Goal: Task Accomplishment & Management: Complete application form

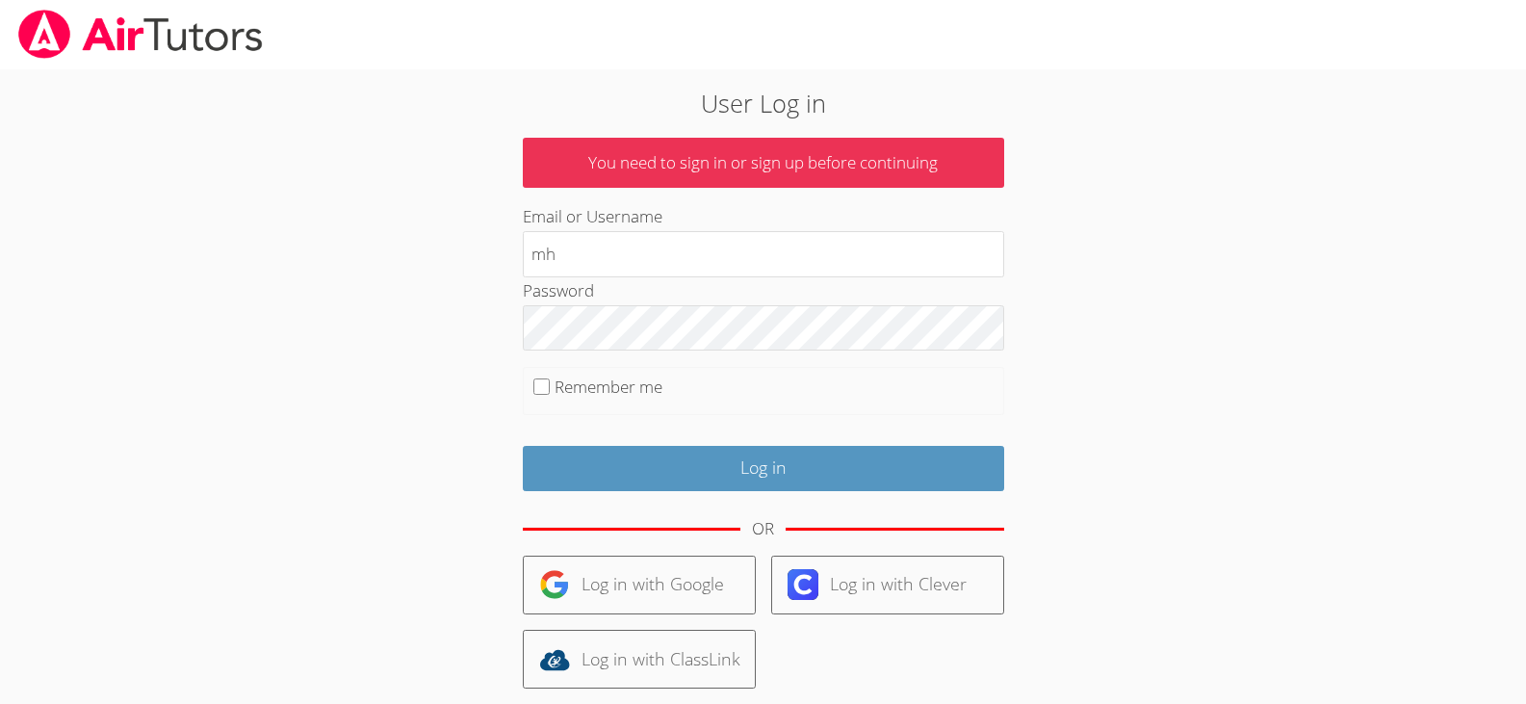
type input "[EMAIL_ADDRESS][DOMAIN_NAME]"
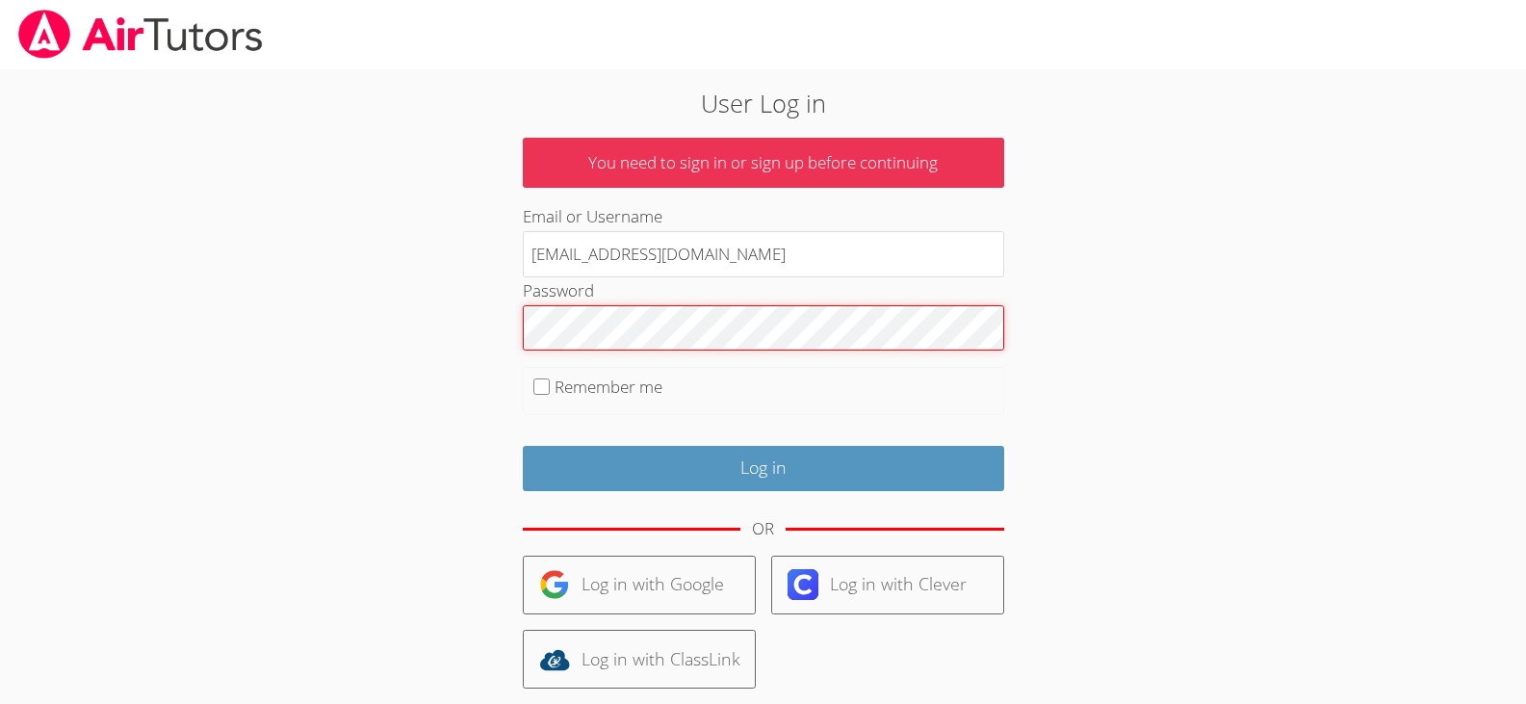
click at [523, 446] on input "Log in" at bounding box center [763, 468] width 481 height 45
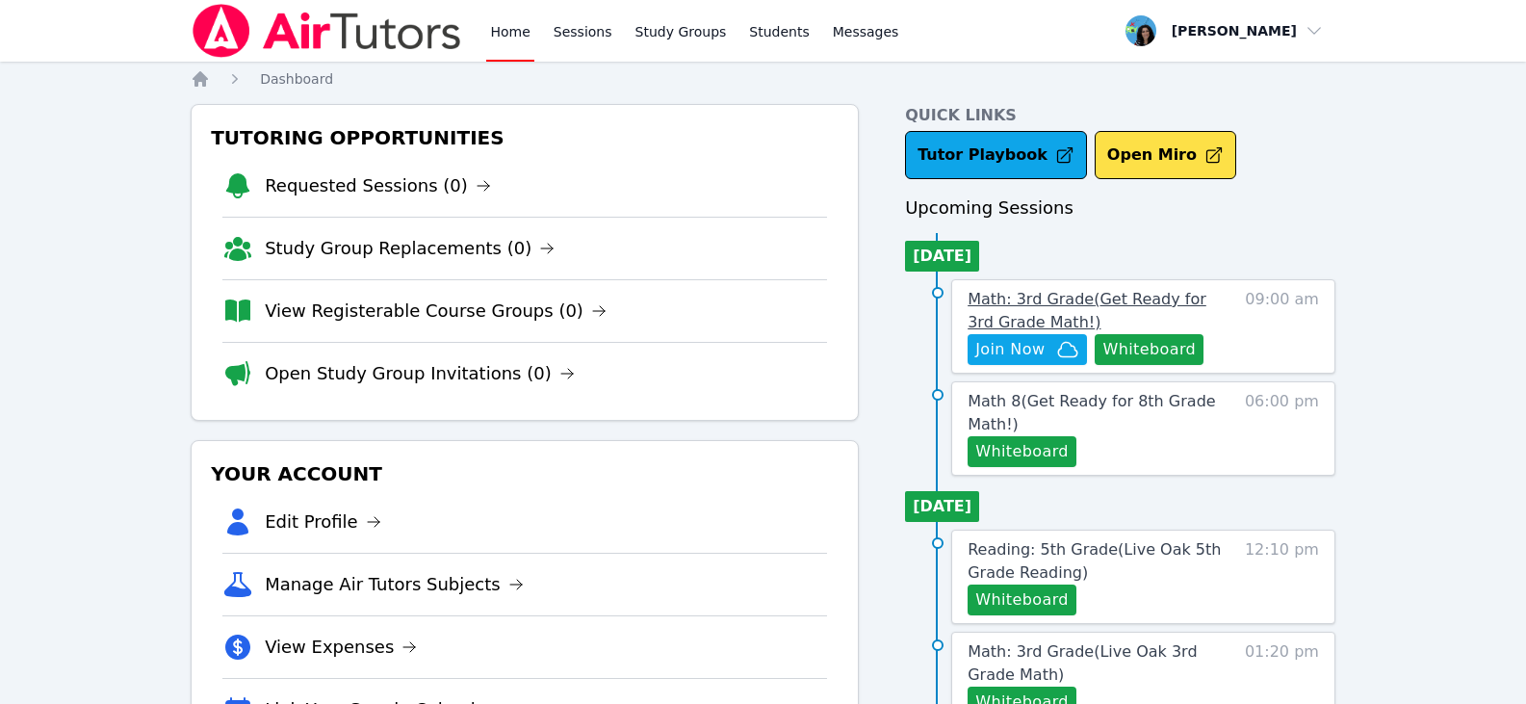
click at [1131, 299] on span "Math: 3rd Grade ( Get Ready for 3rd Grade Math! )" at bounding box center [1087, 310] width 239 height 41
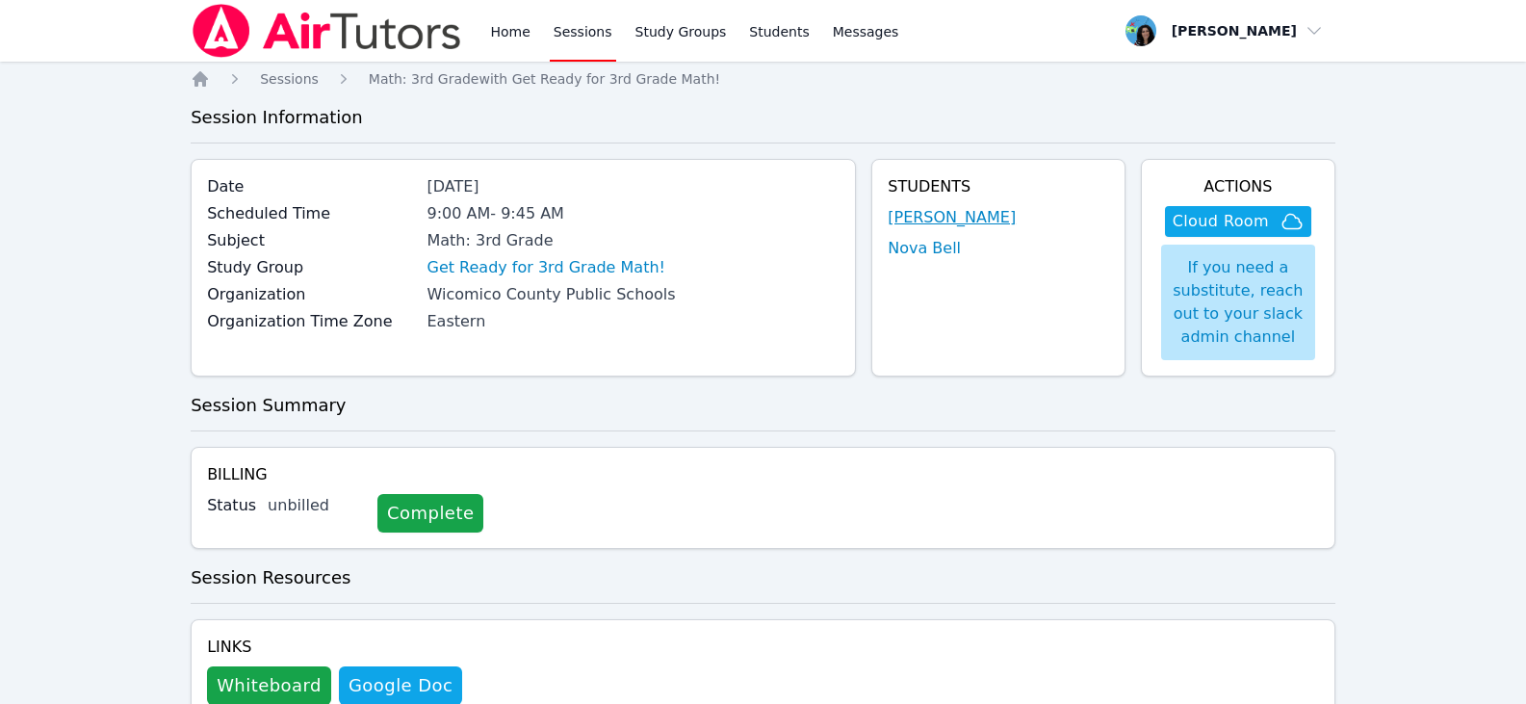
click at [958, 219] on link "[PERSON_NAME]" at bounding box center [952, 217] width 128 height 23
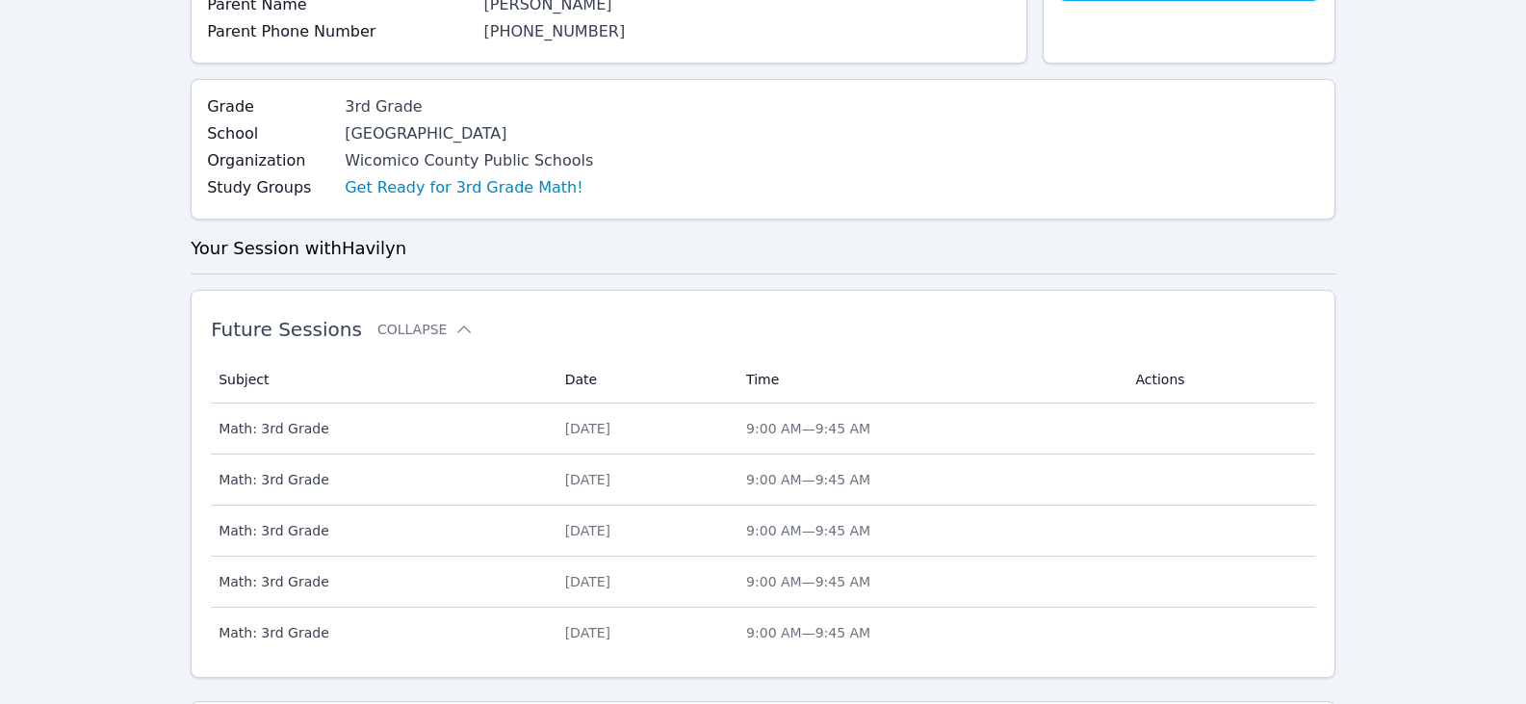
scroll to position [635, 0]
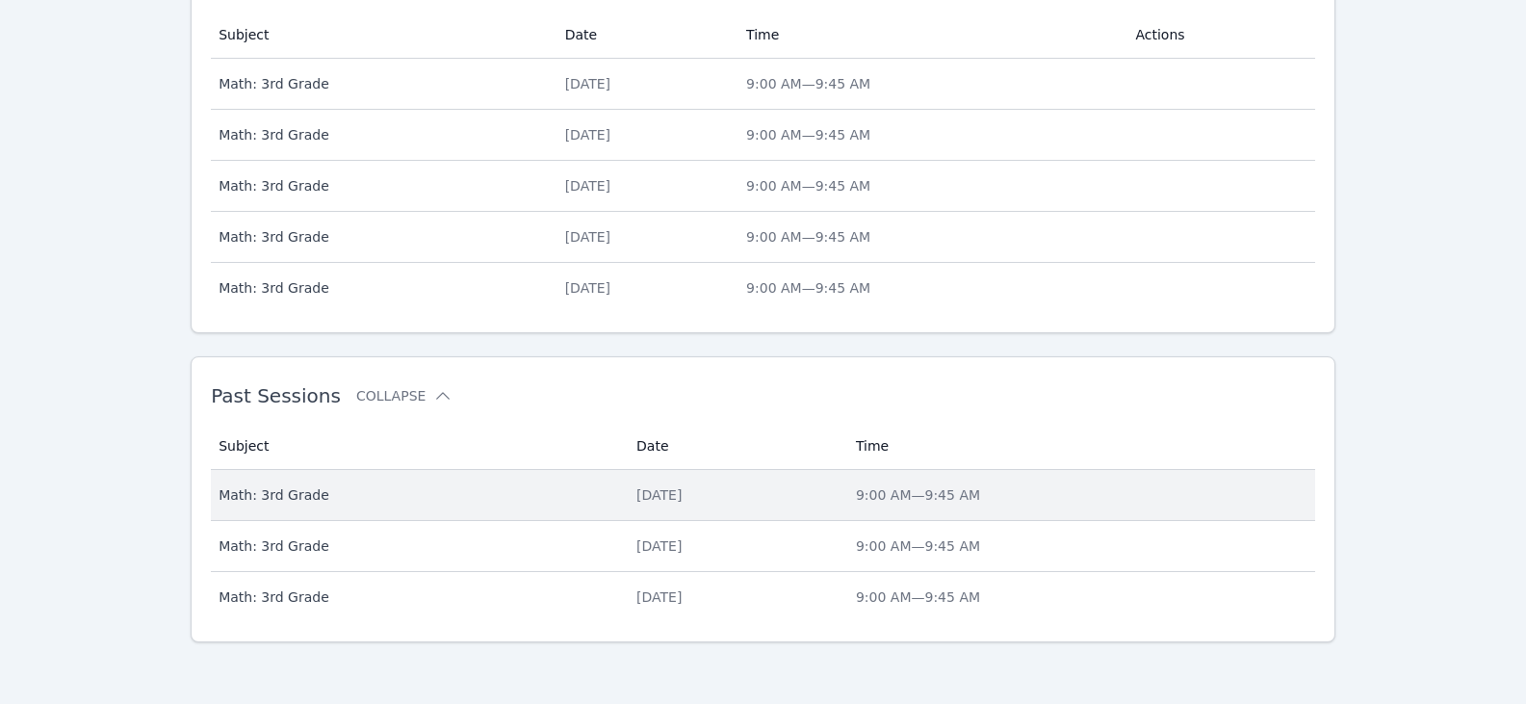
click at [637, 490] on div "[DATE]" at bounding box center [735, 494] width 196 height 19
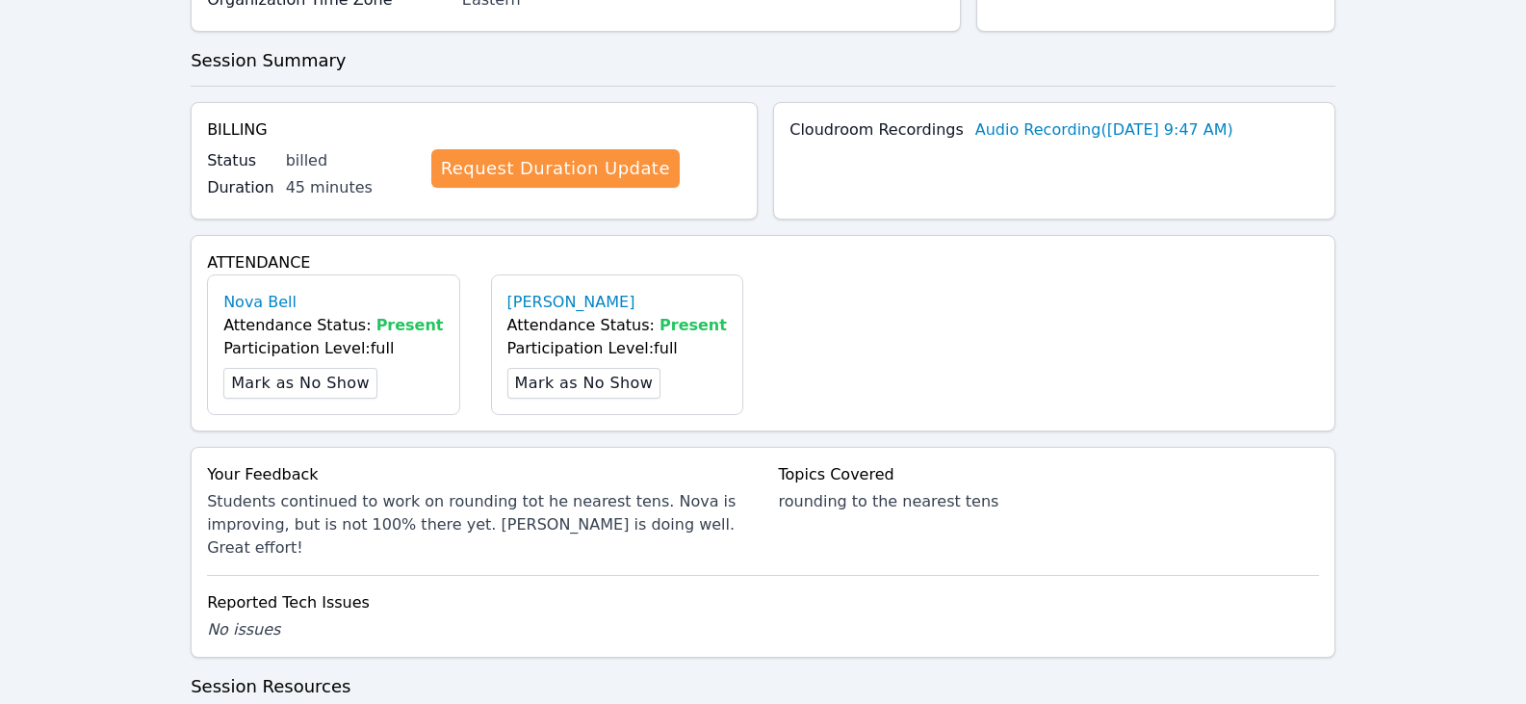
scroll to position [578, 0]
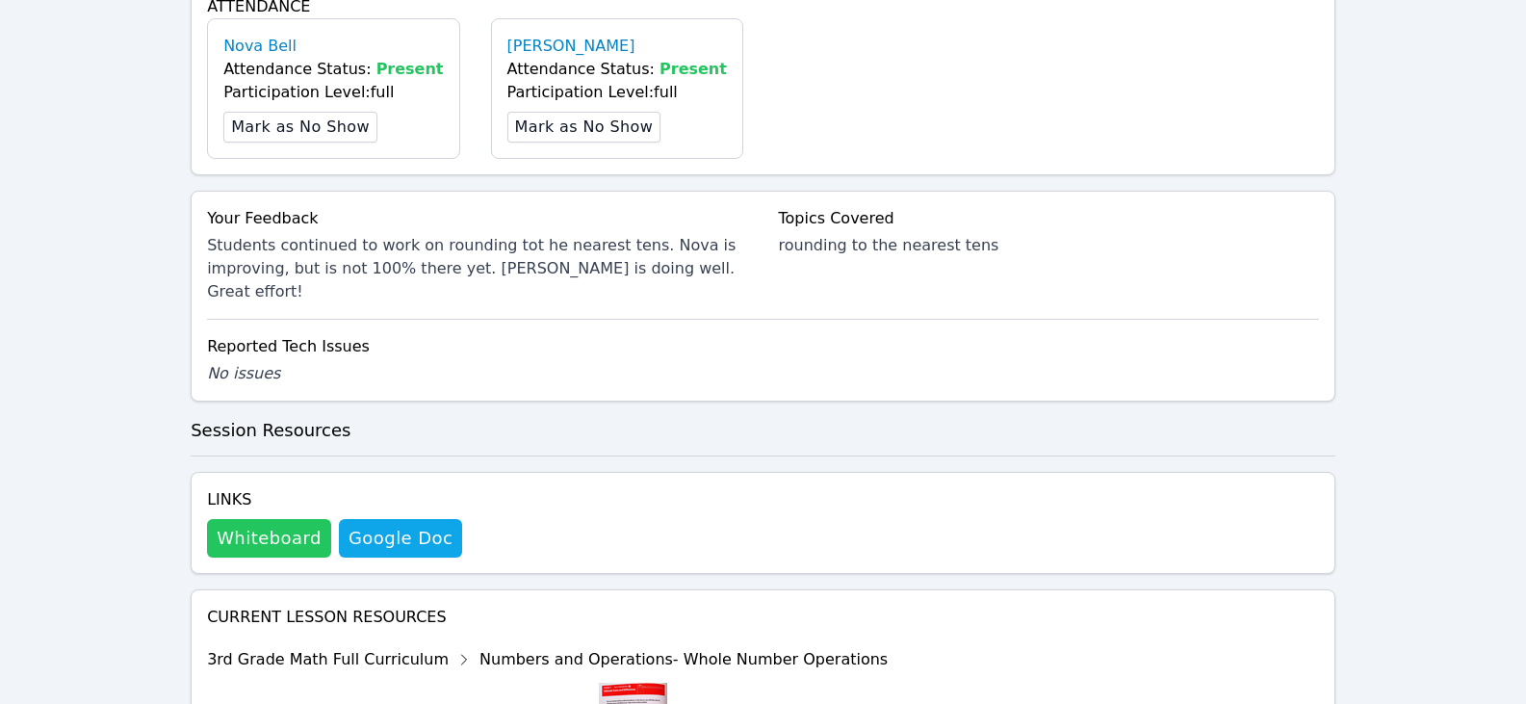
click at [261, 519] on button "Whiteboard" at bounding box center [269, 538] width 124 height 39
click at [274, 519] on button "Whiteboard" at bounding box center [269, 538] width 124 height 39
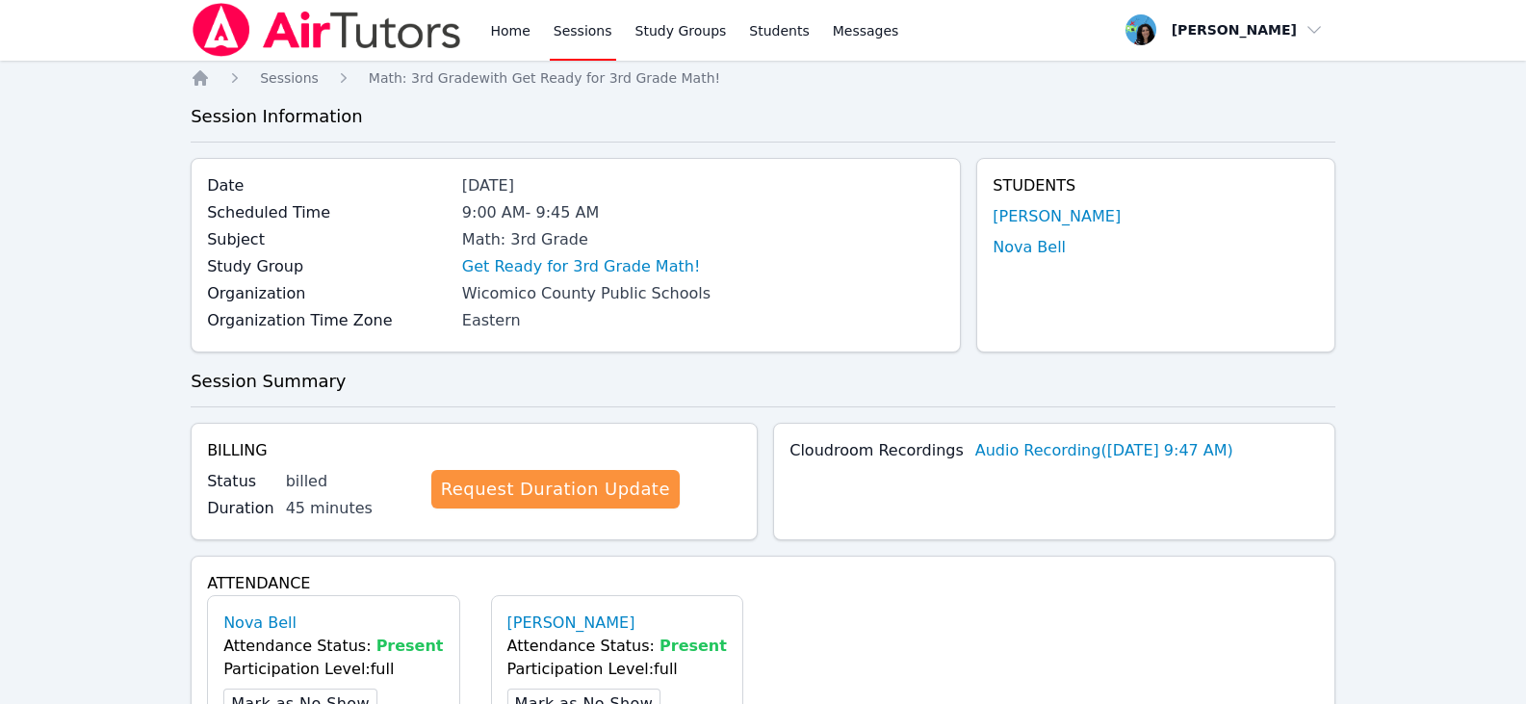
scroll to position [0, 0]
click at [574, 36] on link "Sessions" at bounding box center [583, 31] width 66 height 62
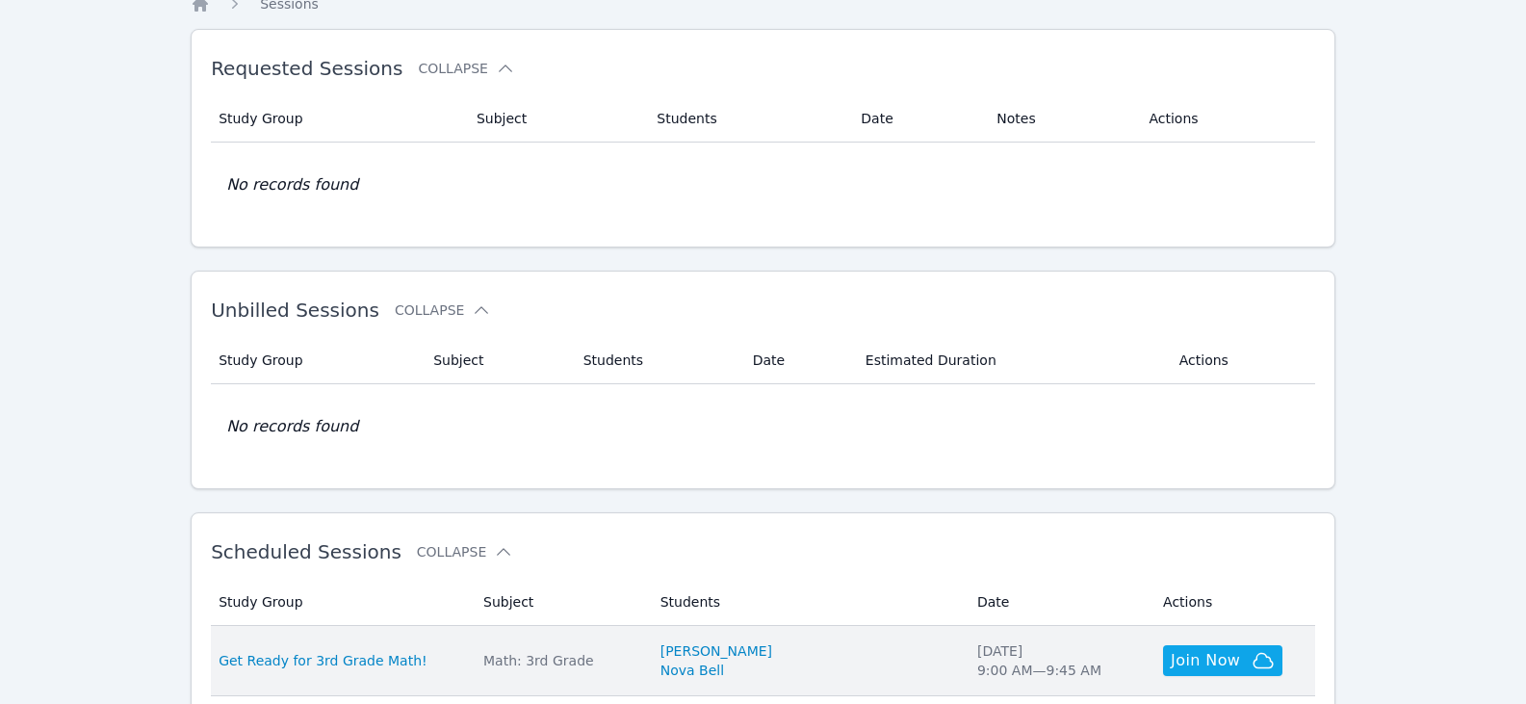
scroll to position [289, 0]
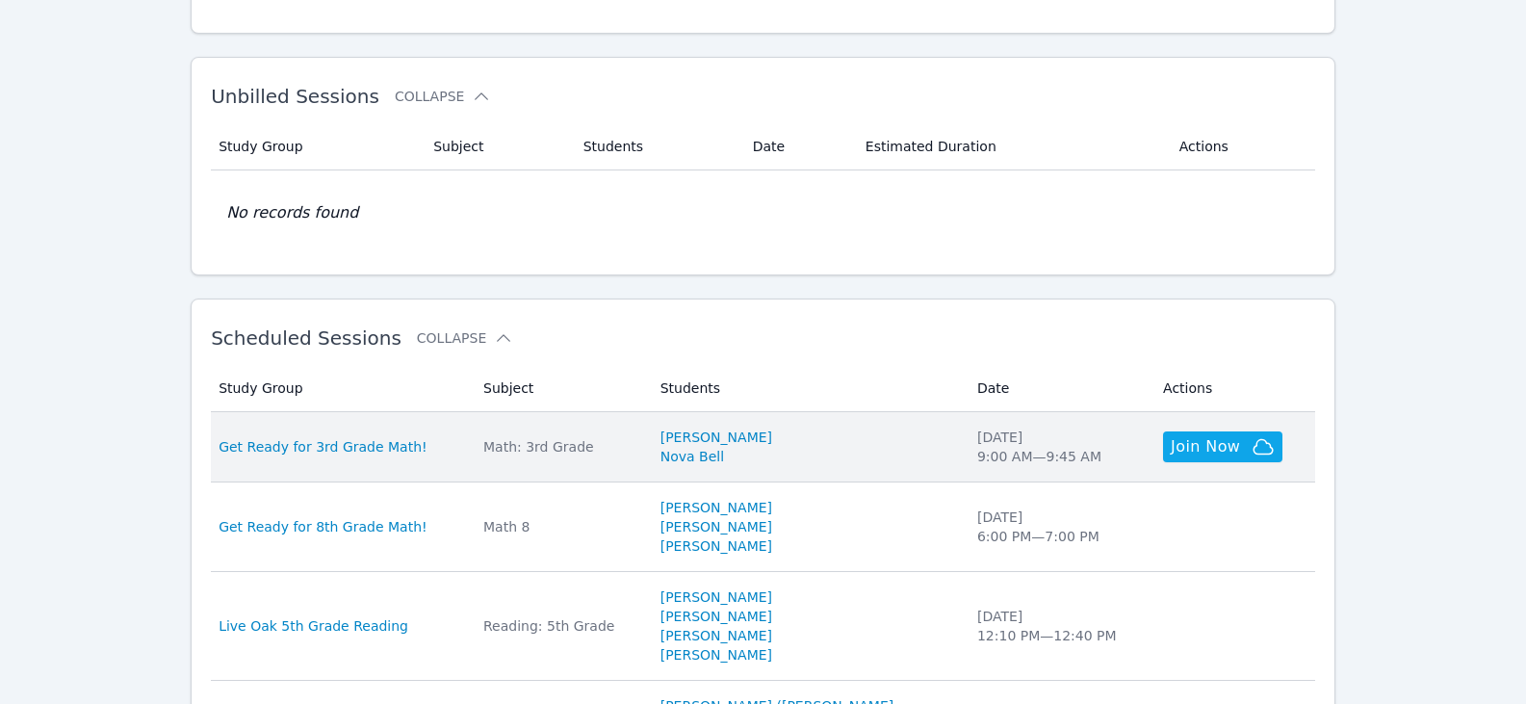
click at [576, 441] on div "Math: 3rd Grade" at bounding box center [560, 446] width 154 height 19
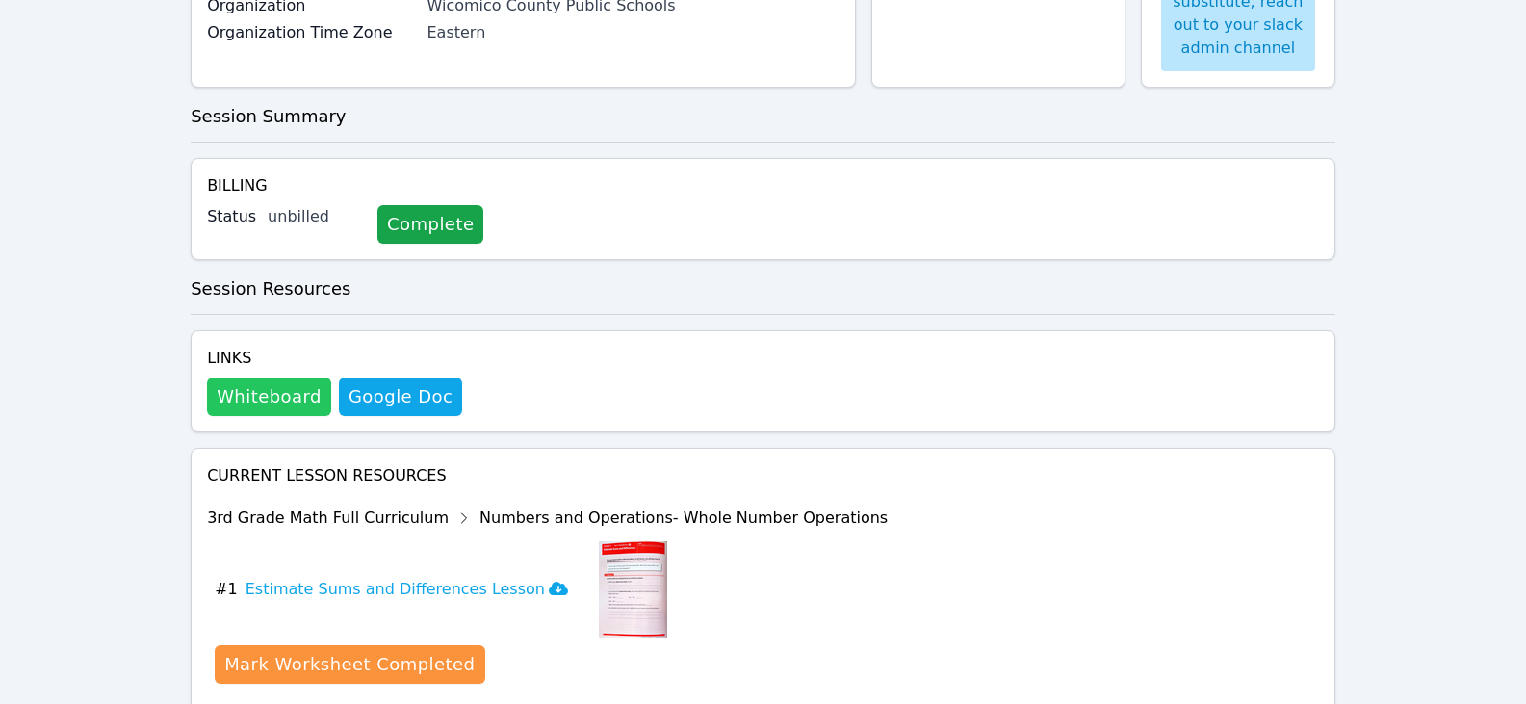
click at [288, 389] on button "Whiteboard" at bounding box center [269, 396] width 124 height 39
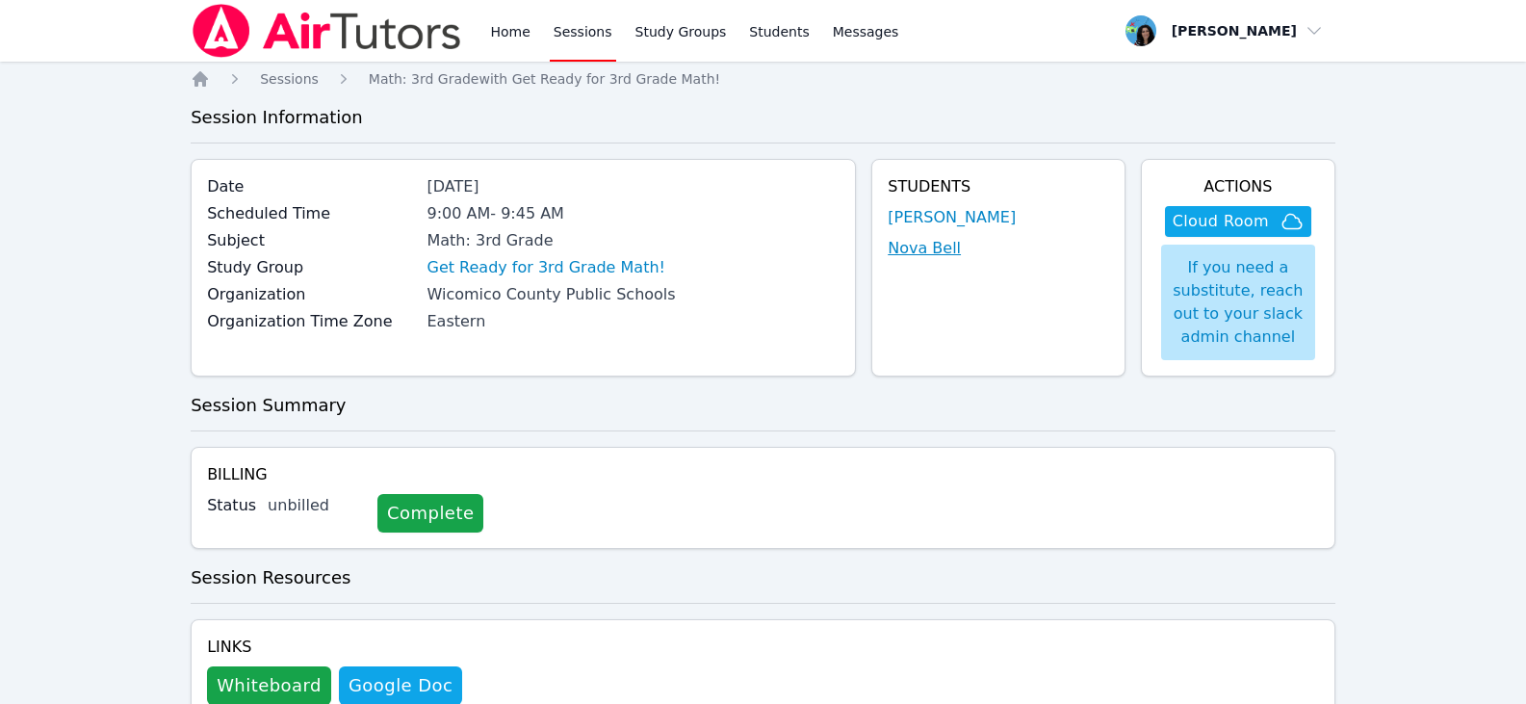
click at [906, 249] on link "Nova Bell" at bounding box center [924, 248] width 73 height 23
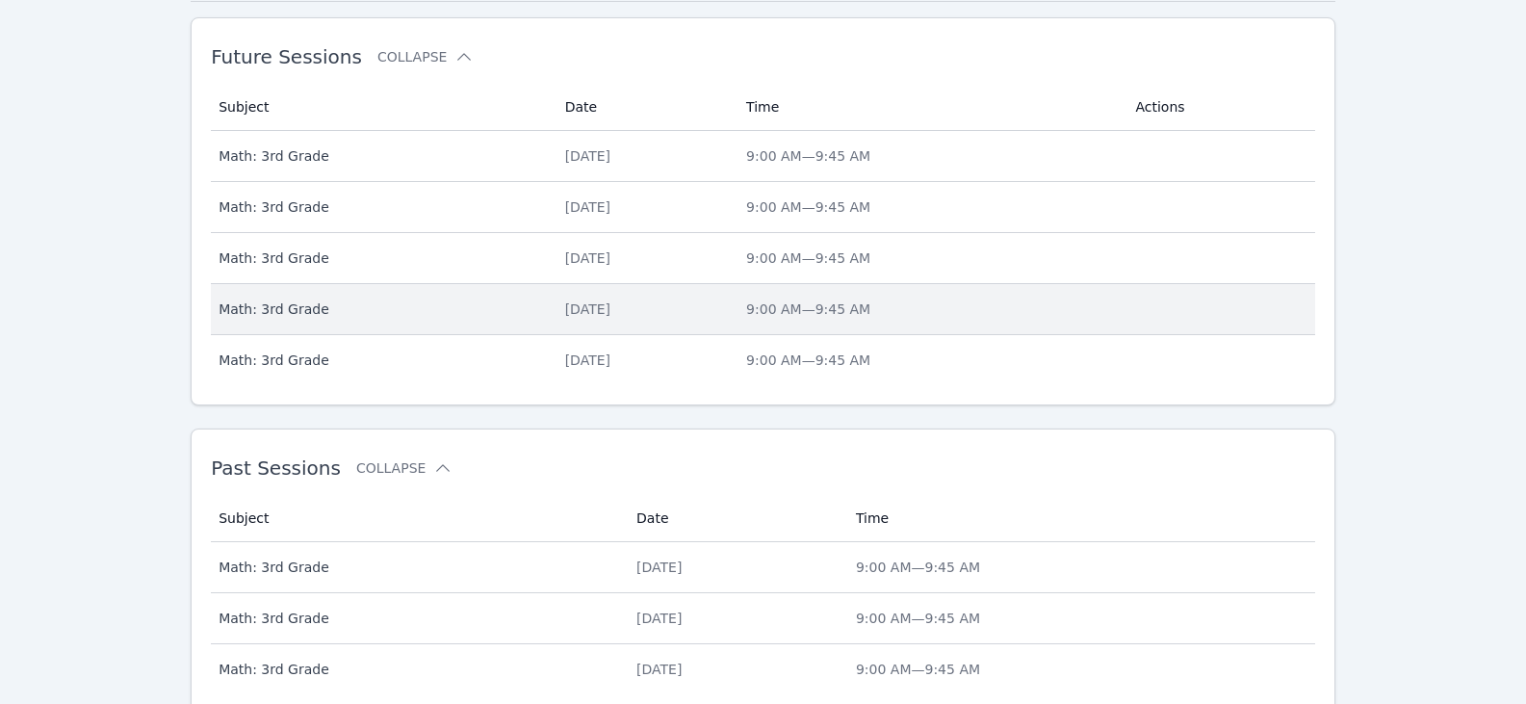
scroll to position [635, 0]
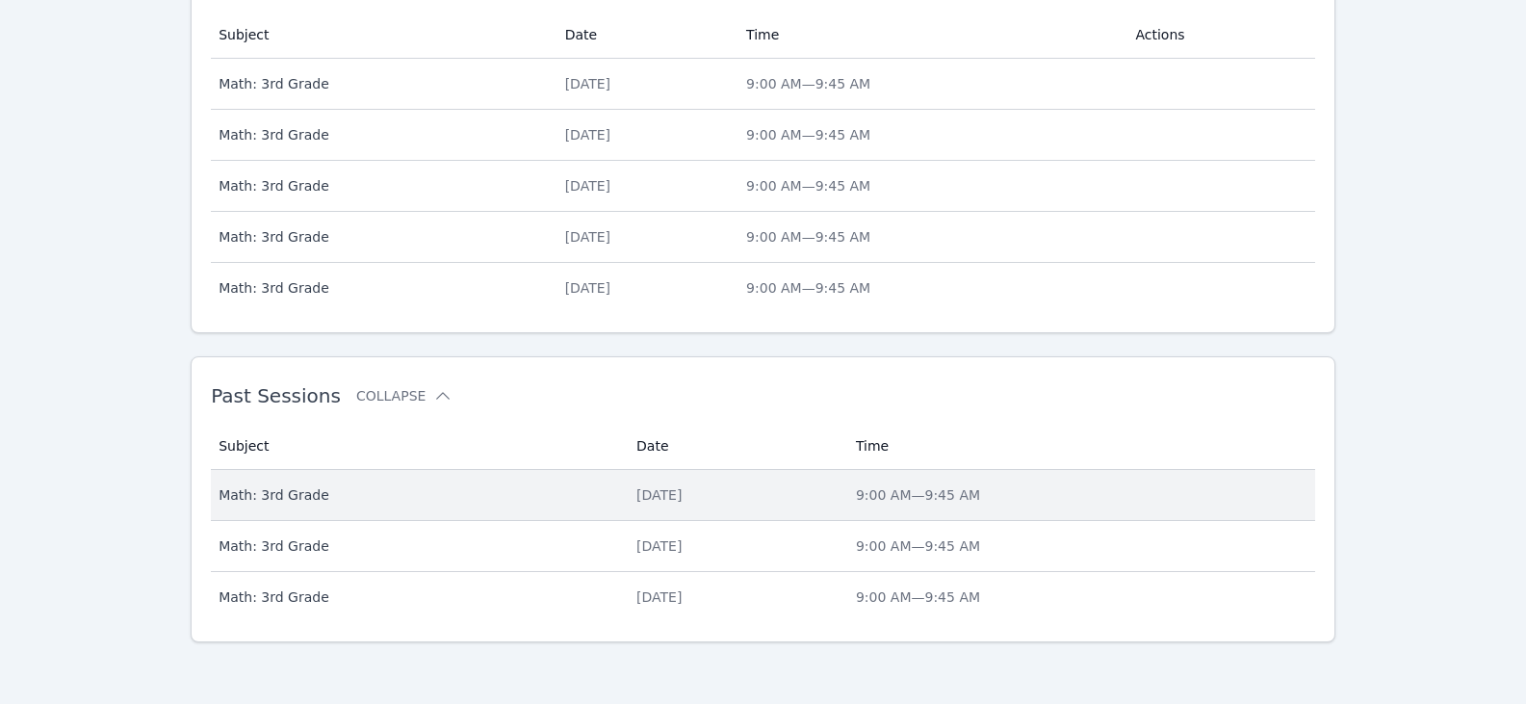
click at [643, 495] on div "[DATE]" at bounding box center [735, 494] width 196 height 19
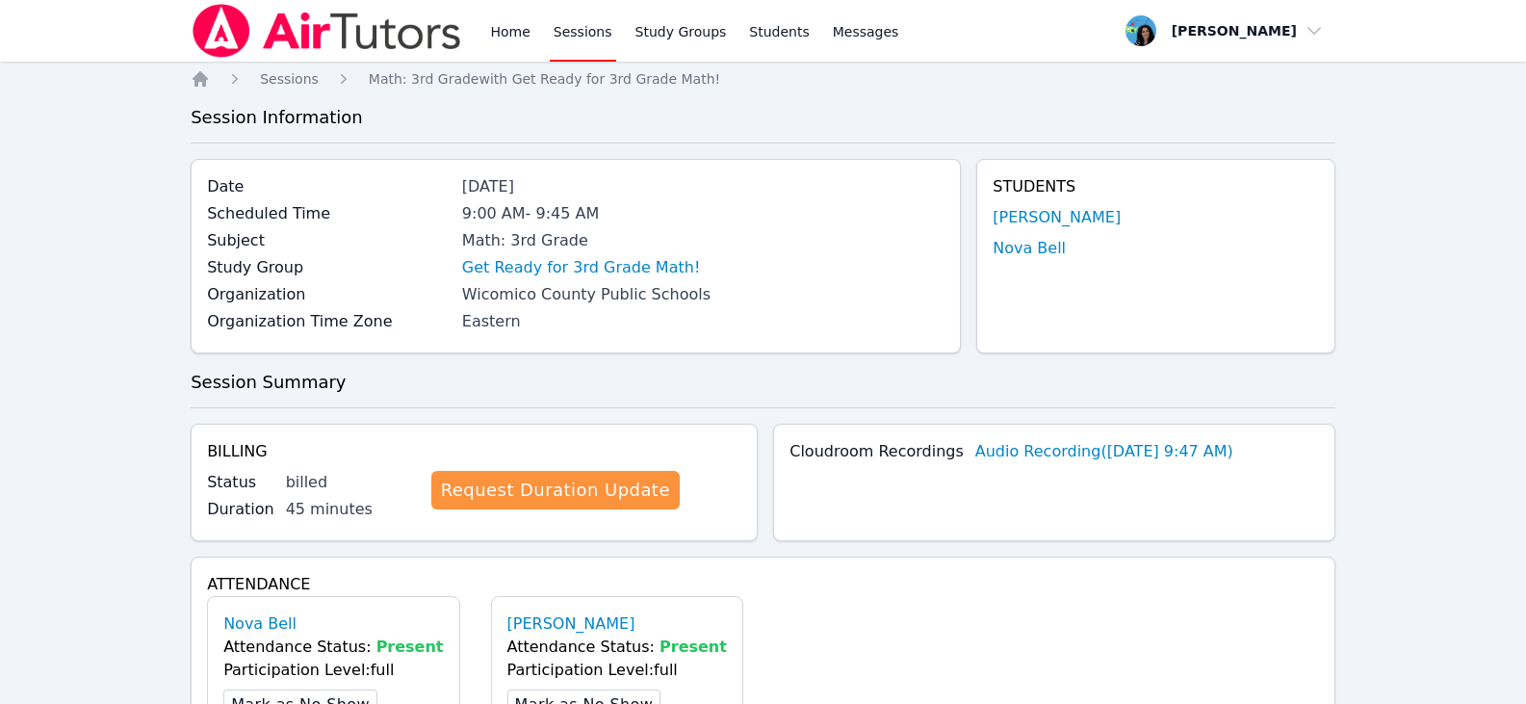
click at [581, 16] on link "Sessions" at bounding box center [583, 31] width 66 height 62
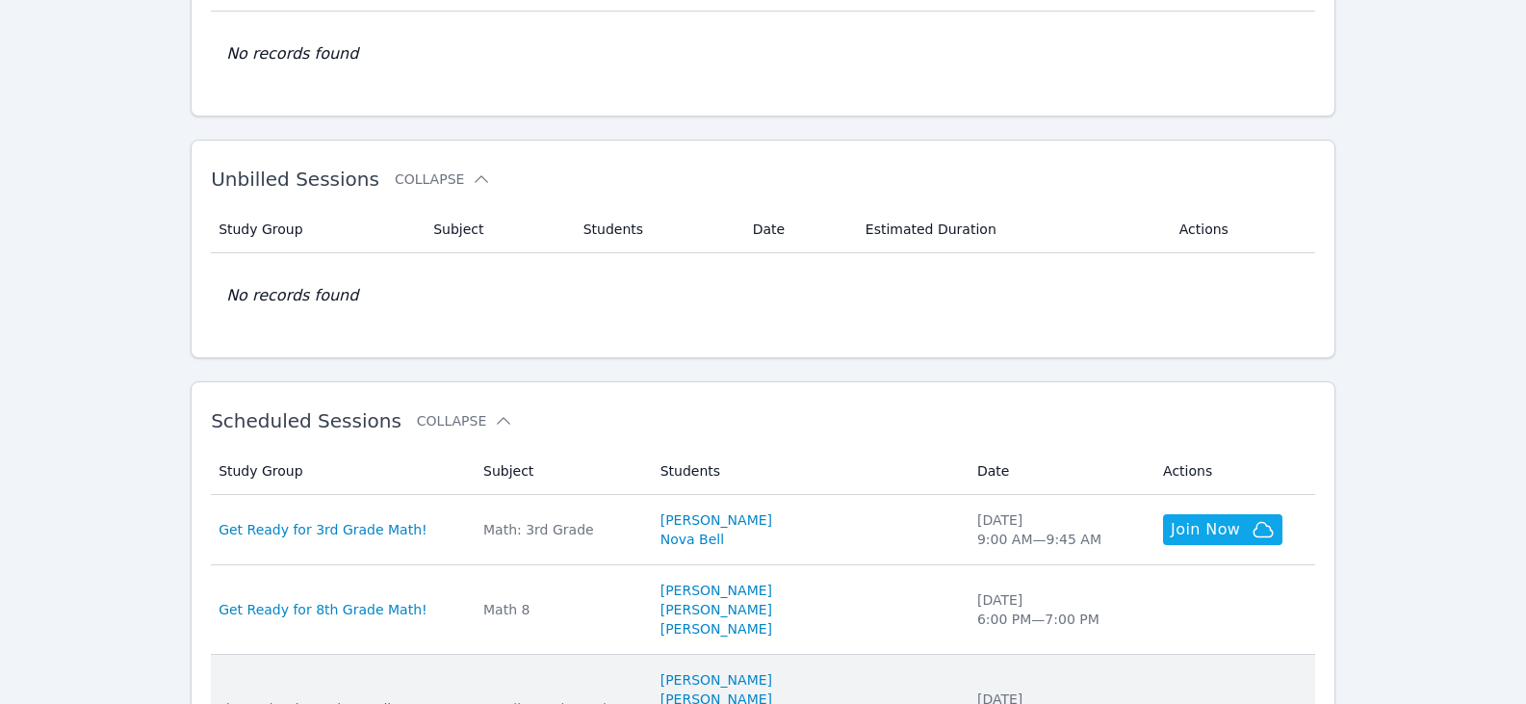
scroll to position [481, 0]
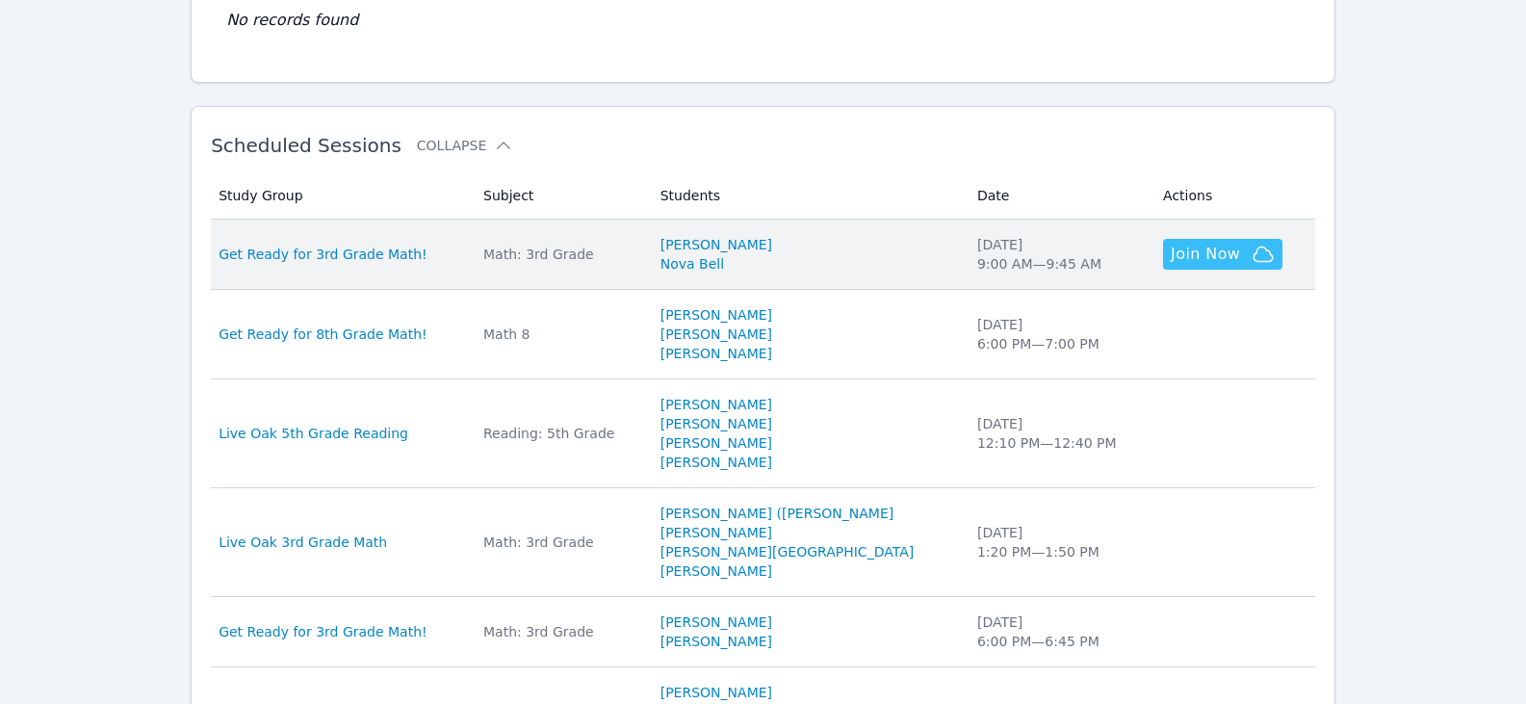
click at [1194, 245] on span "Join Now" at bounding box center [1205, 254] width 69 height 23
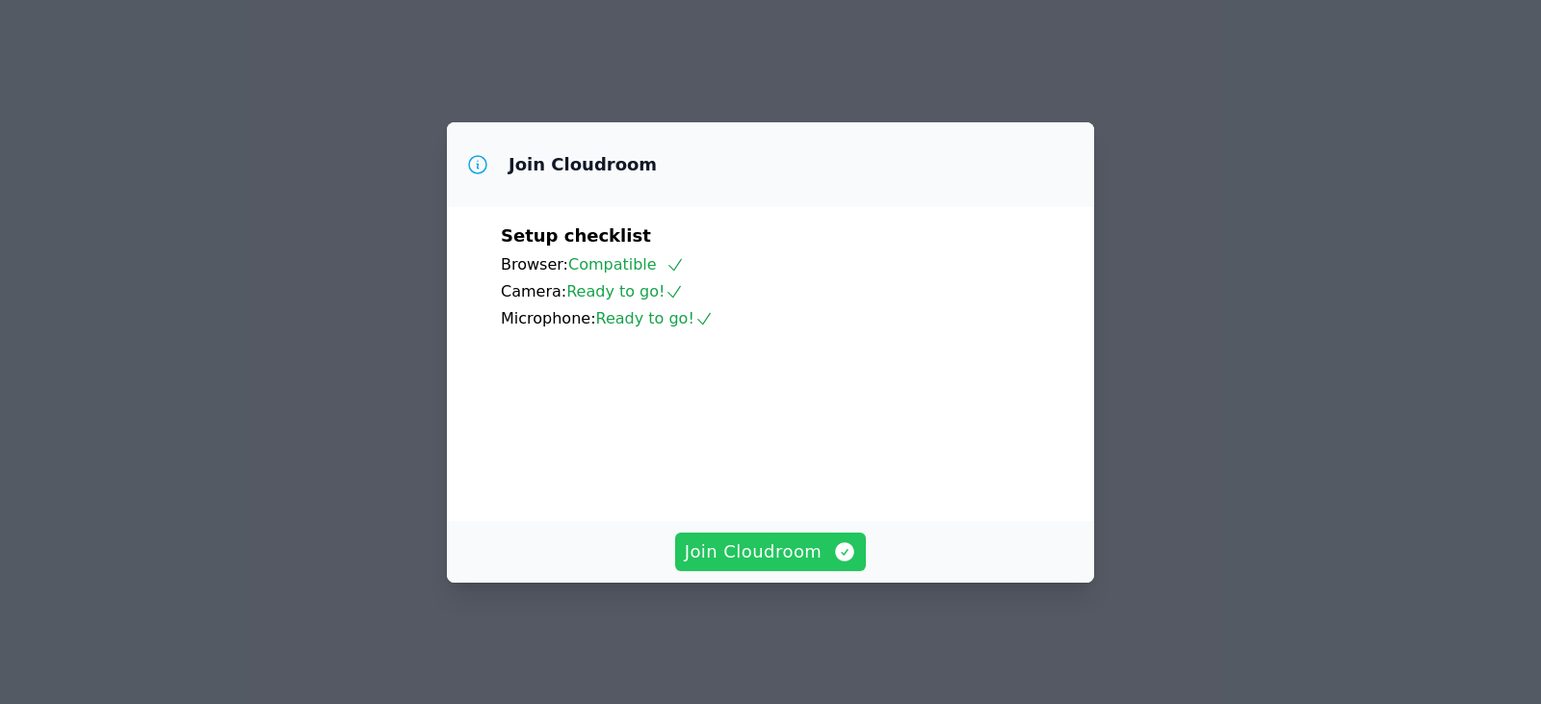
click at [829, 565] on span "Join Cloudroom" at bounding box center [771, 551] width 172 height 27
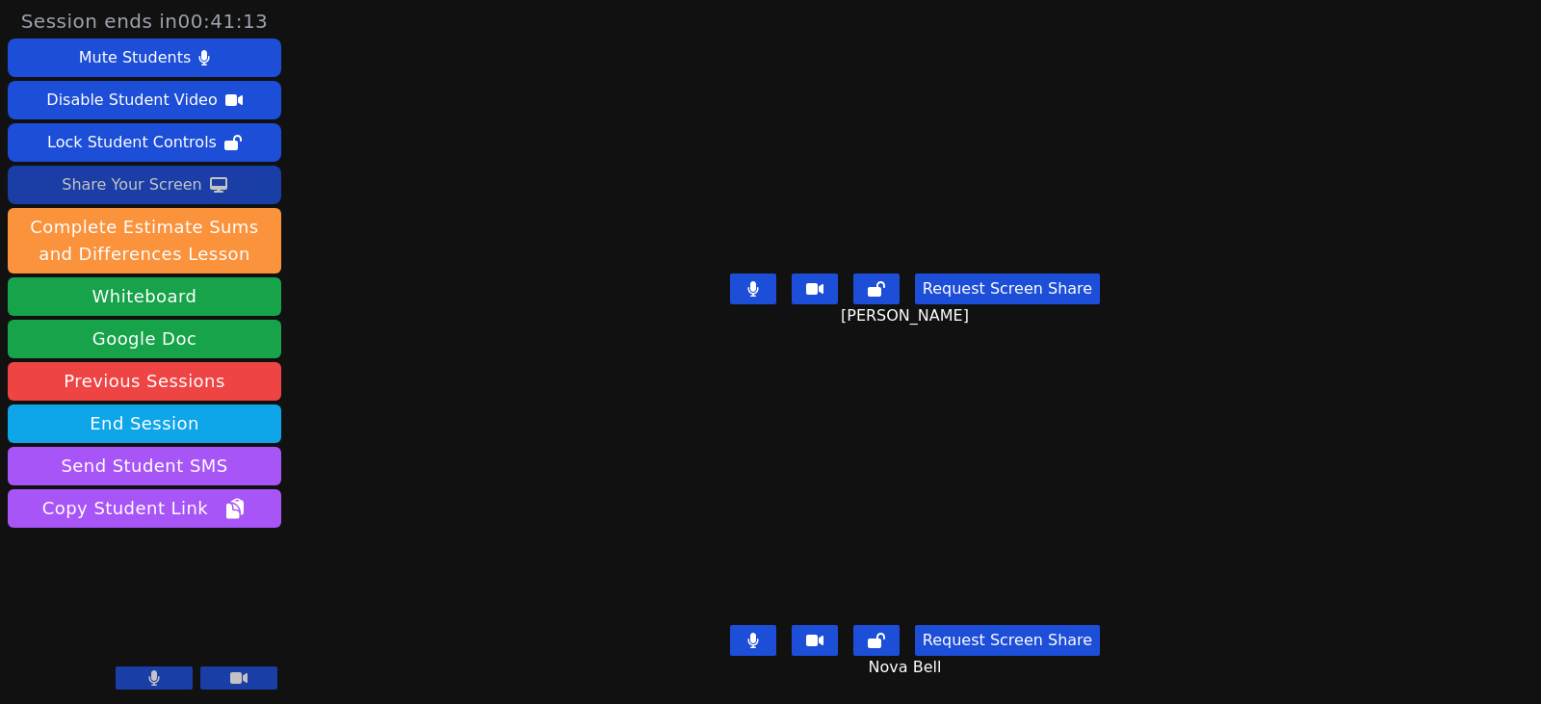
click at [153, 180] on div "Share Your Screen" at bounding box center [132, 184] width 141 height 31
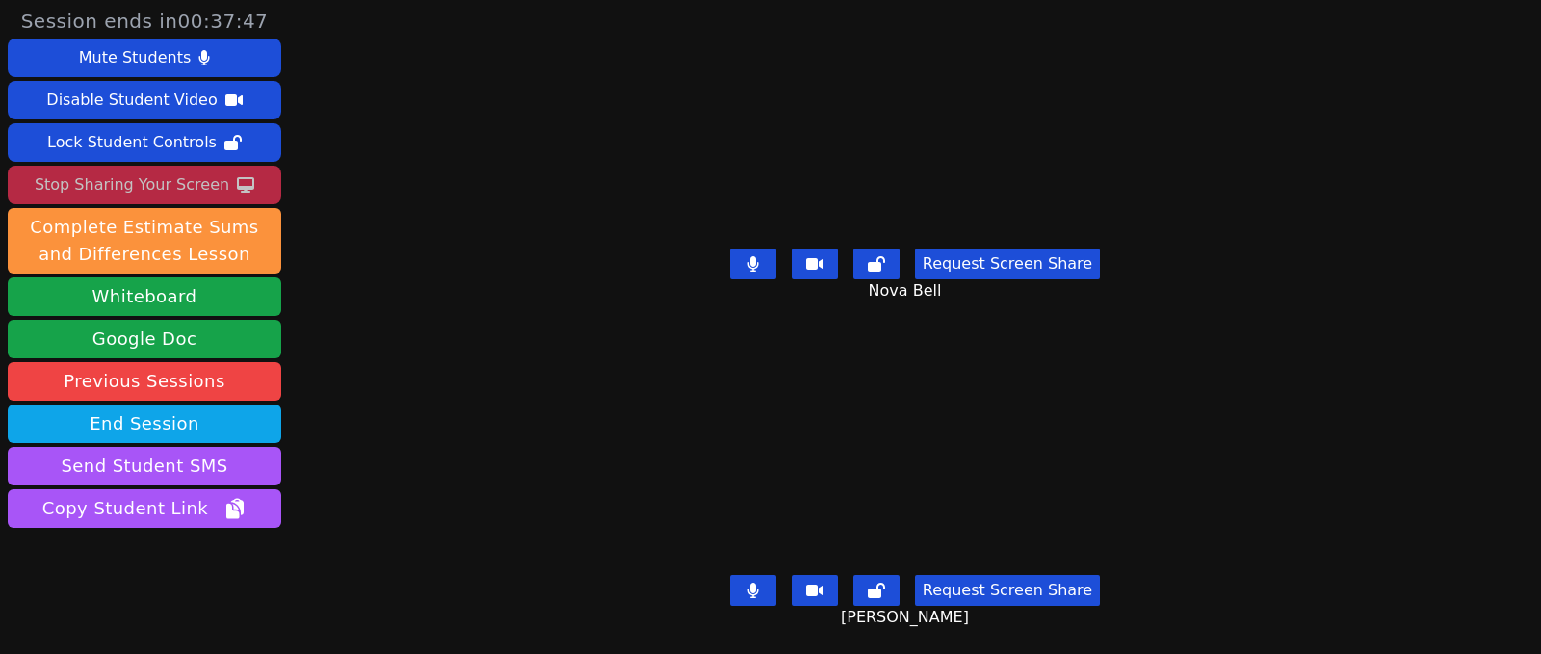
click at [759, 582] on button at bounding box center [753, 590] width 46 height 31
drag, startPoint x: 755, startPoint y: 258, endPoint x: 772, endPoint y: 403, distance: 146.4
click at [755, 258] on icon at bounding box center [752, 263] width 11 height 15
click at [737, 575] on button at bounding box center [753, 590] width 46 height 31
drag, startPoint x: 741, startPoint y: 575, endPoint x: 845, endPoint y: 614, distance: 112.1
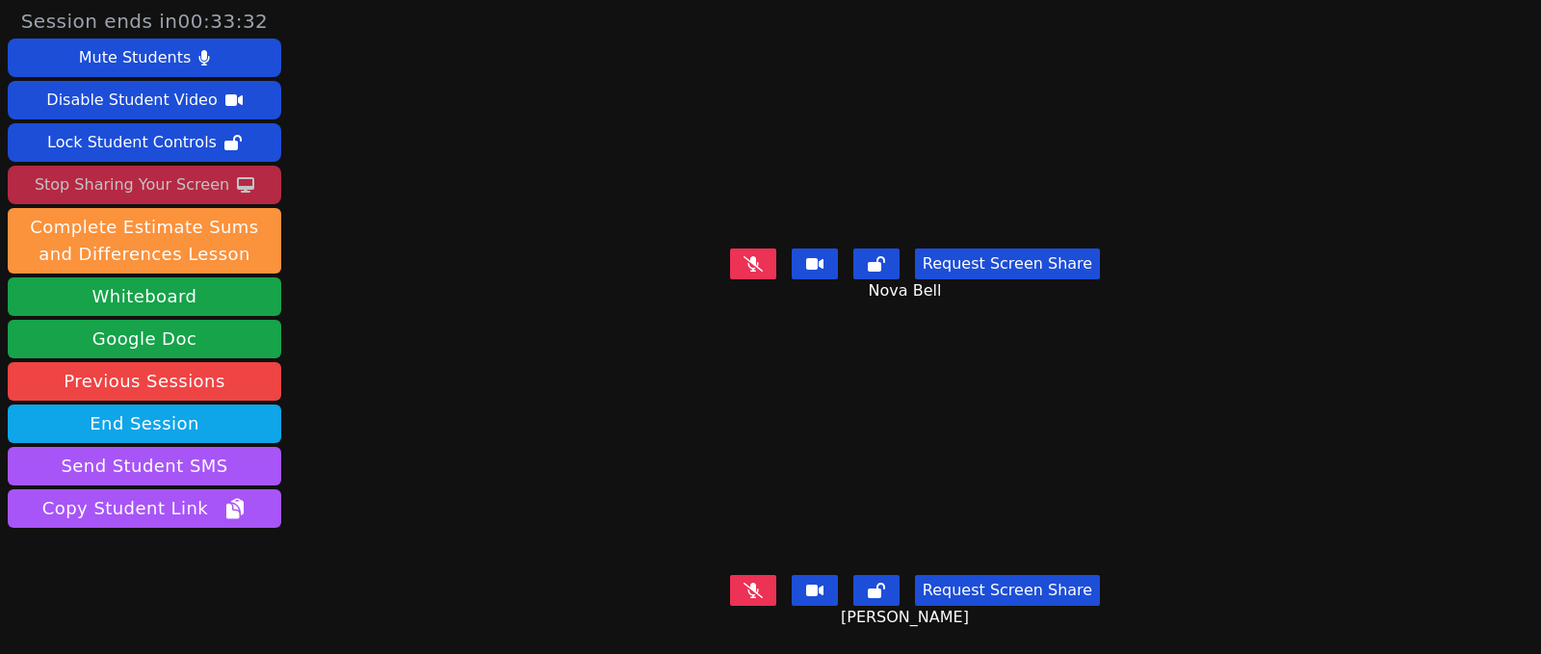
click at [743, 583] on icon at bounding box center [752, 590] width 19 height 15
click at [762, 583] on button at bounding box center [753, 590] width 46 height 31
click at [747, 583] on icon at bounding box center [752, 590] width 11 height 15
click at [751, 255] on icon at bounding box center [752, 262] width 19 height 15
click at [748, 575] on button at bounding box center [753, 590] width 46 height 31
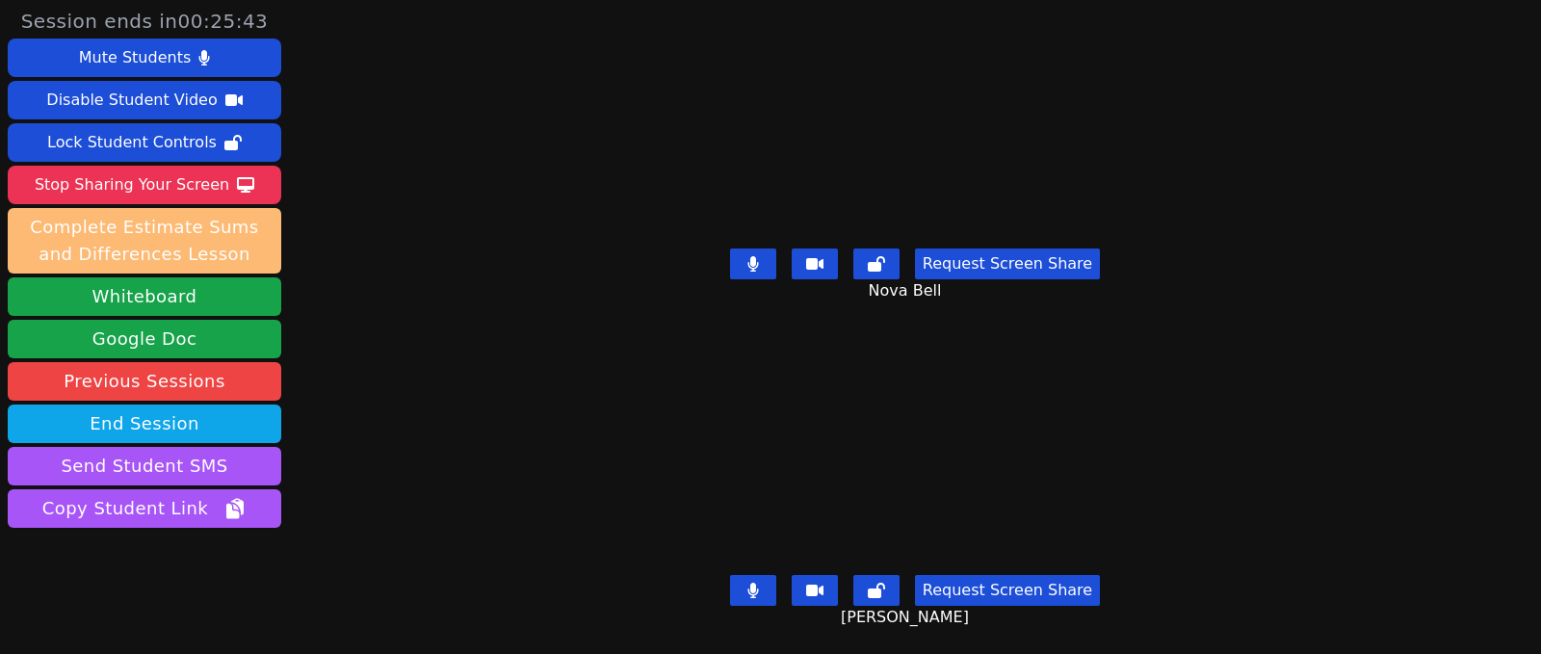
drag, startPoint x: 179, startPoint y: 183, endPoint x: 177, endPoint y: 215, distance: 31.8
click at [179, 183] on div "Stop Sharing Your Screen" at bounding box center [132, 184] width 195 height 31
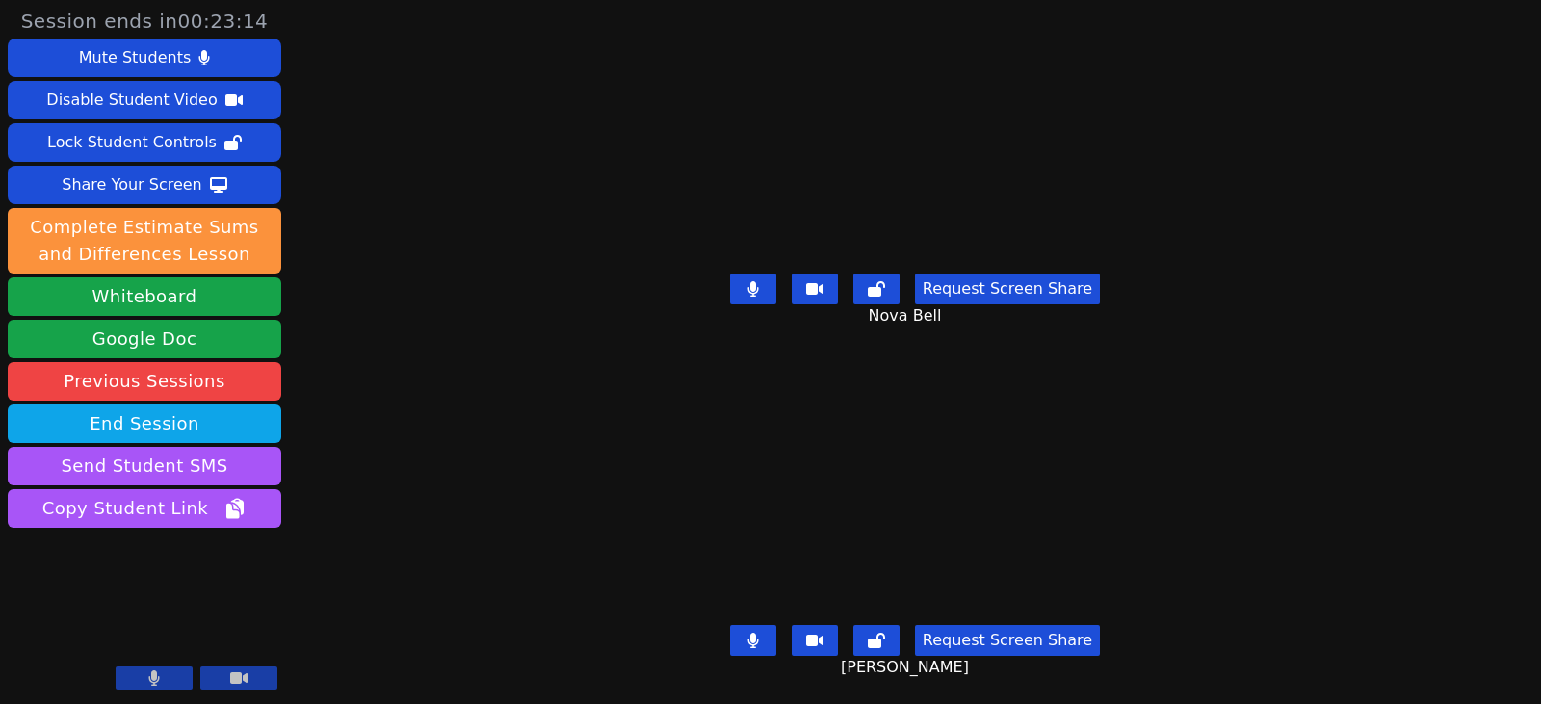
click at [744, 629] on button at bounding box center [753, 640] width 46 height 31
drag, startPoint x: 754, startPoint y: 629, endPoint x: 727, endPoint y: 622, distance: 27.8
click at [754, 633] on icon at bounding box center [752, 640] width 19 height 15
click at [758, 633] on icon at bounding box center [752, 640] width 11 height 15
click at [747, 638] on button at bounding box center [753, 640] width 46 height 31
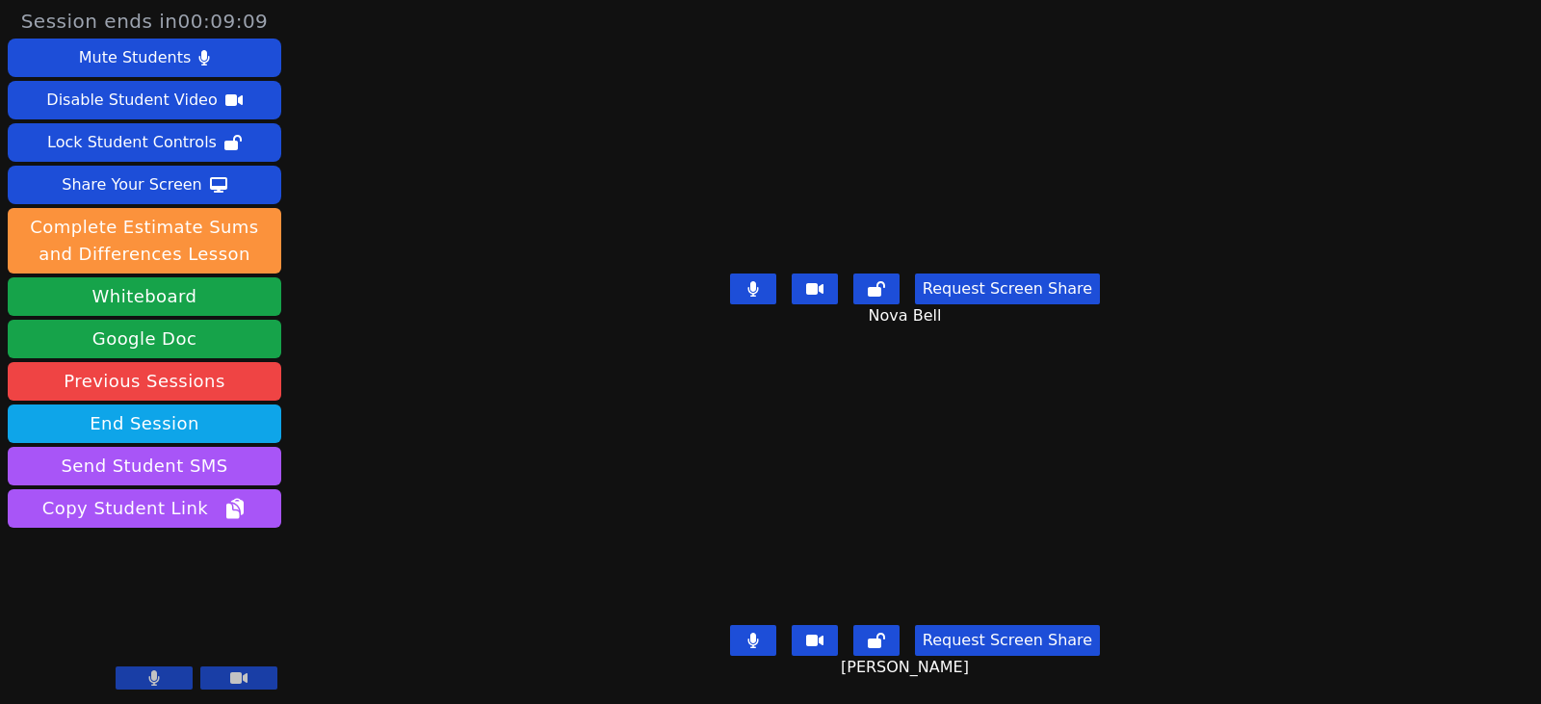
drag, startPoint x: 760, startPoint y: 631, endPoint x: 770, endPoint y: 631, distance: 10.6
click at [759, 633] on icon at bounding box center [753, 640] width 12 height 15
click at [767, 638] on button at bounding box center [753, 640] width 46 height 31
drag, startPoint x: 745, startPoint y: 632, endPoint x: 678, endPoint y: 625, distance: 67.7
click at [745, 632] on button at bounding box center [753, 640] width 46 height 31
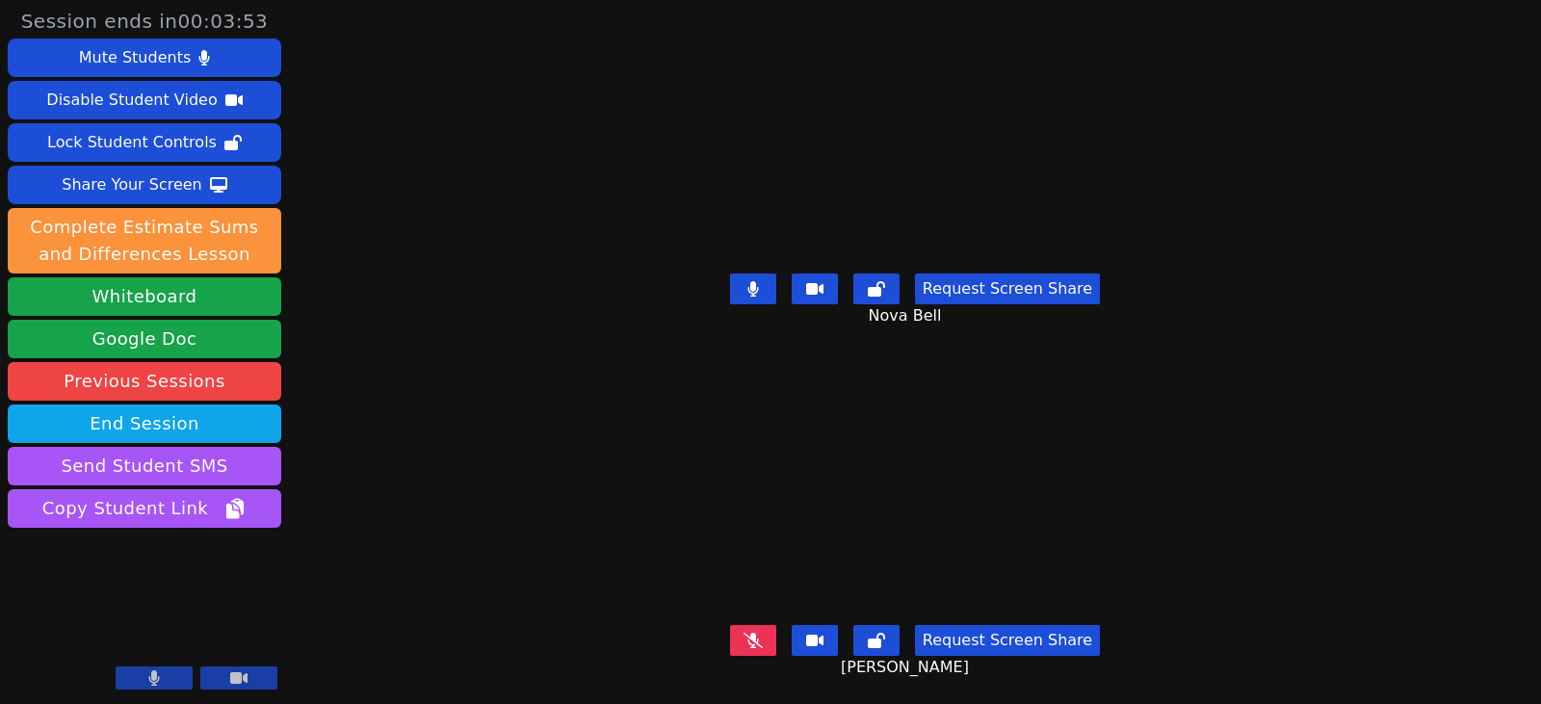
drag, startPoint x: 753, startPoint y: 626, endPoint x: 666, endPoint y: 605, distance: 89.2
click at [753, 633] on icon at bounding box center [752, 640] width 19 height 15
drag, startPoint x: 750, startPoint y: 628, endPoint x: 715, endPoint y: 626, distance: 35.7
click at [750, 628] on button at bounding box center [753, 640] width 46 height 31
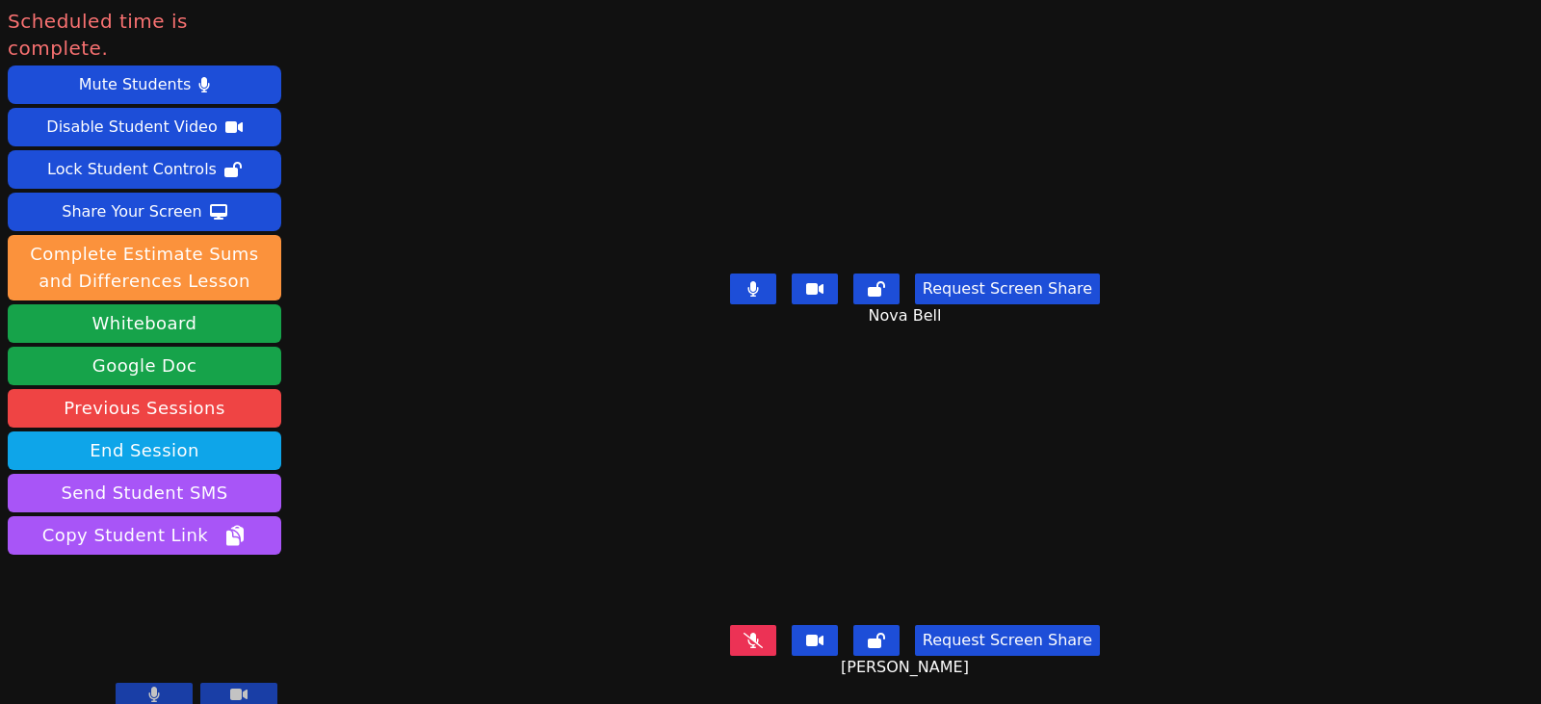
click at [753, 633] on icon at bounding box center [752, 640] width 19 height 15
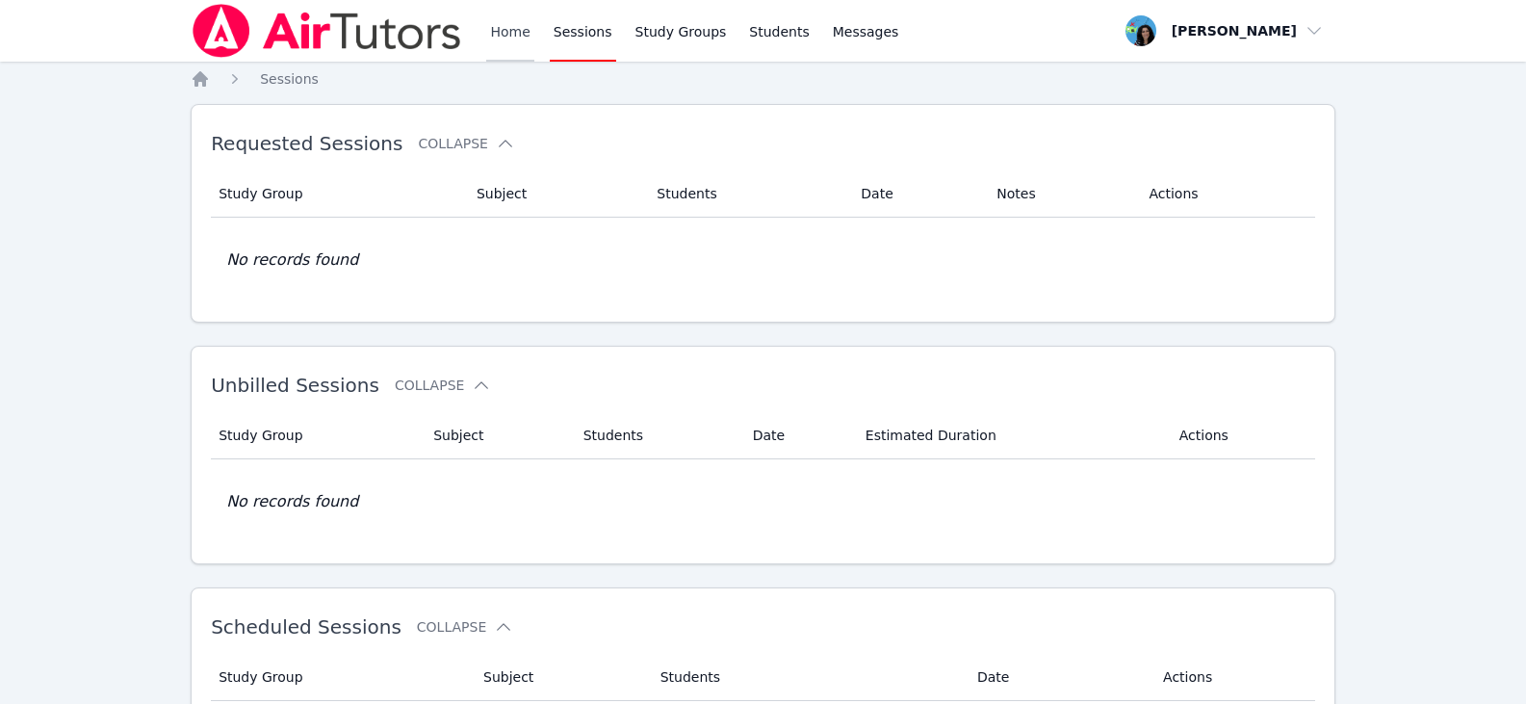
click at [515, 41] on link "Home" at bounding box center [509, 31] width 47 height 62
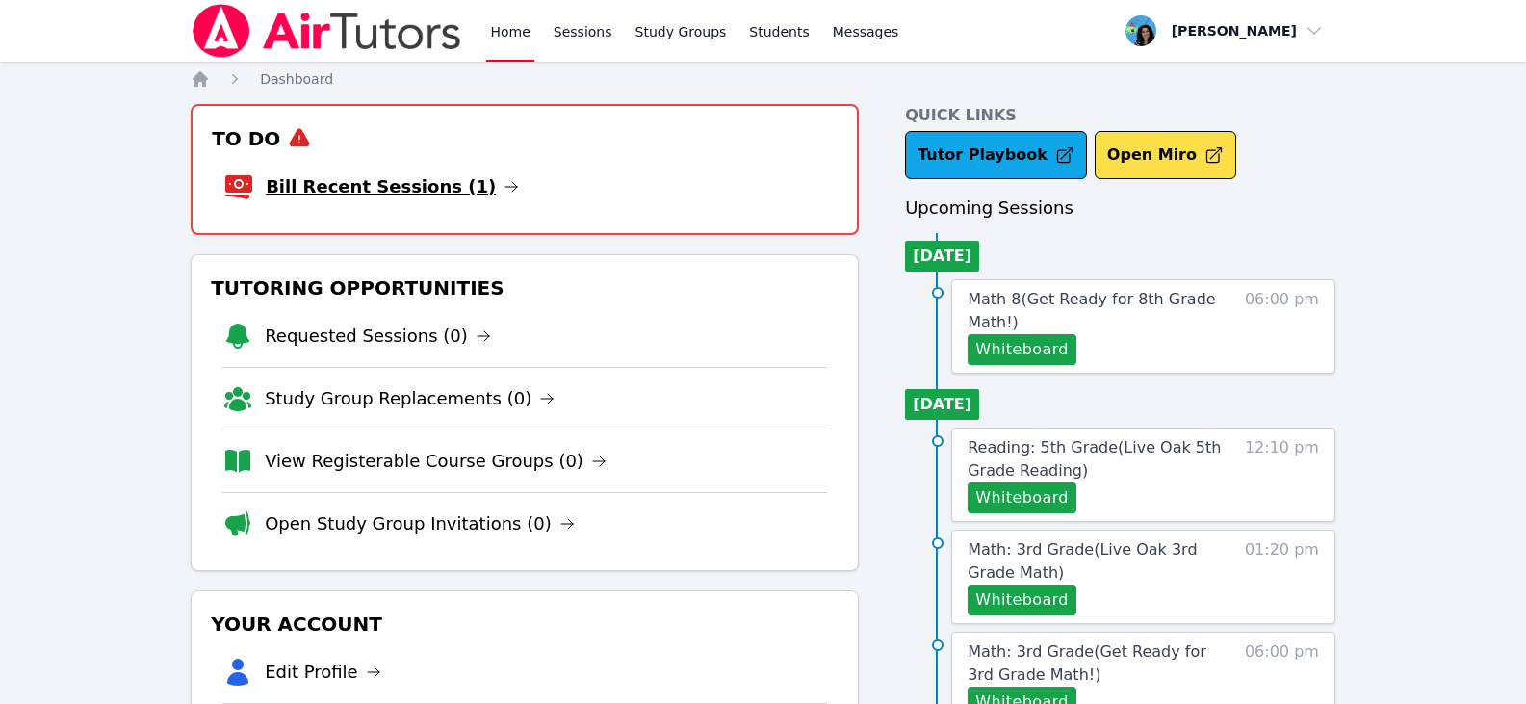
click at [504, 185] on icon at bounding box center [511, 186] width 15 height 15
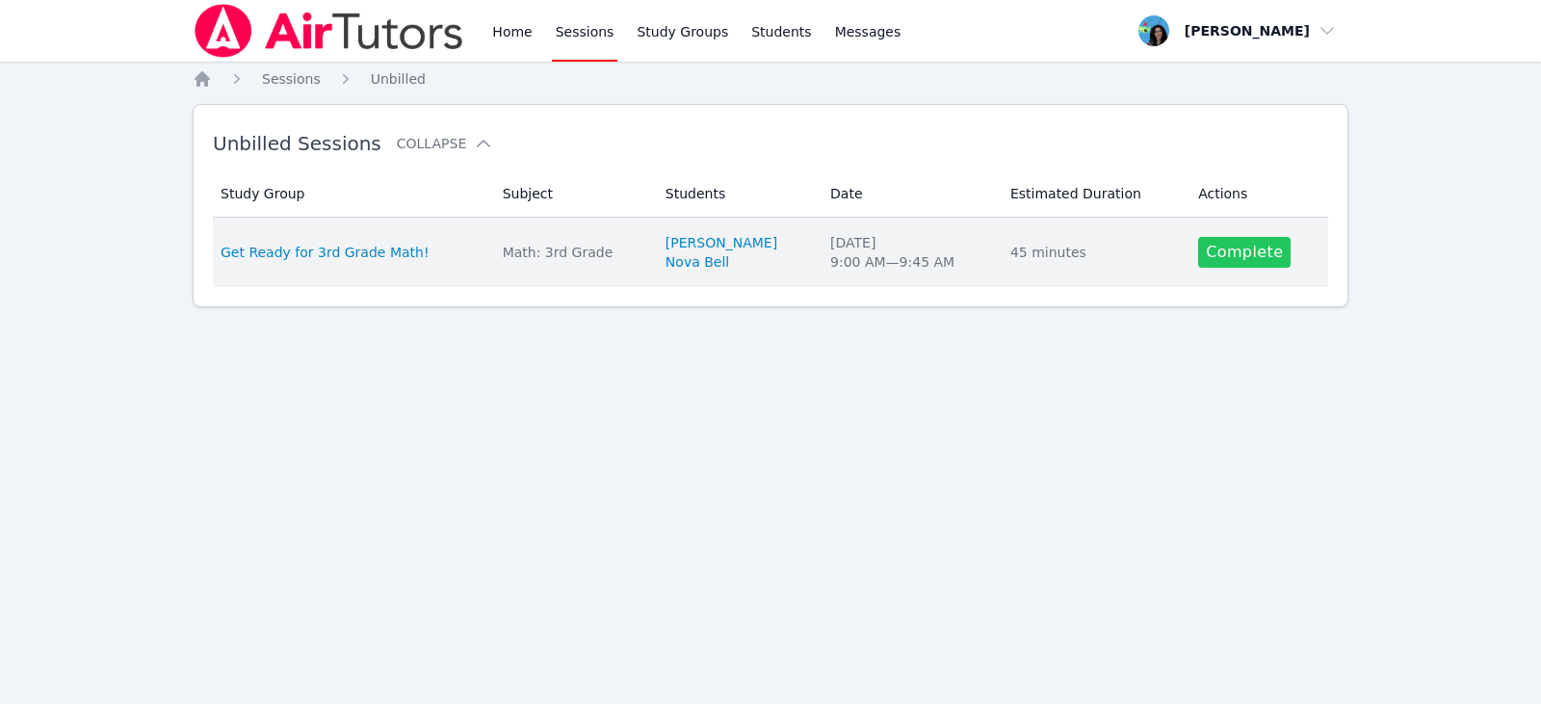
click at [1210, 258] on link "Complete" at bounding box center [1244, 252] width 92 height 31
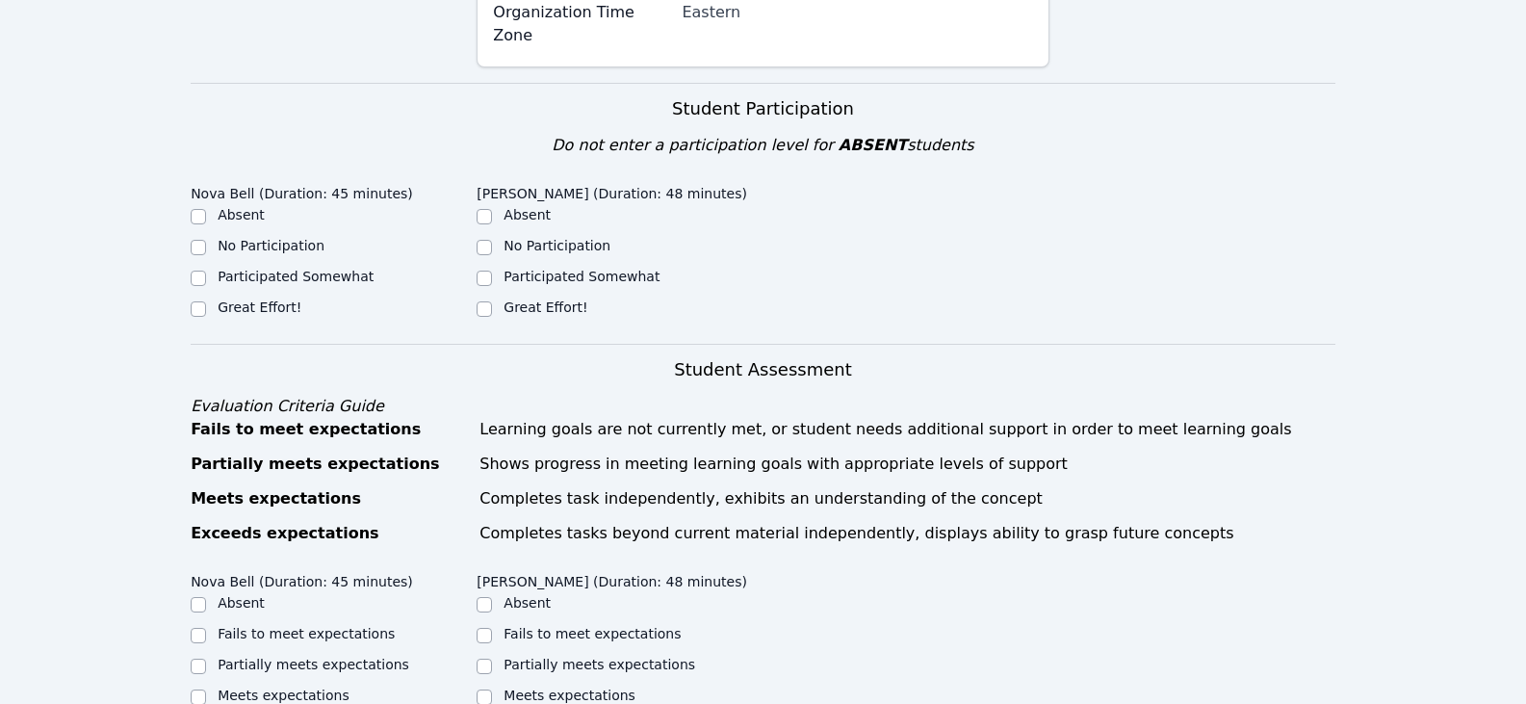
scroll to position [385, 0]
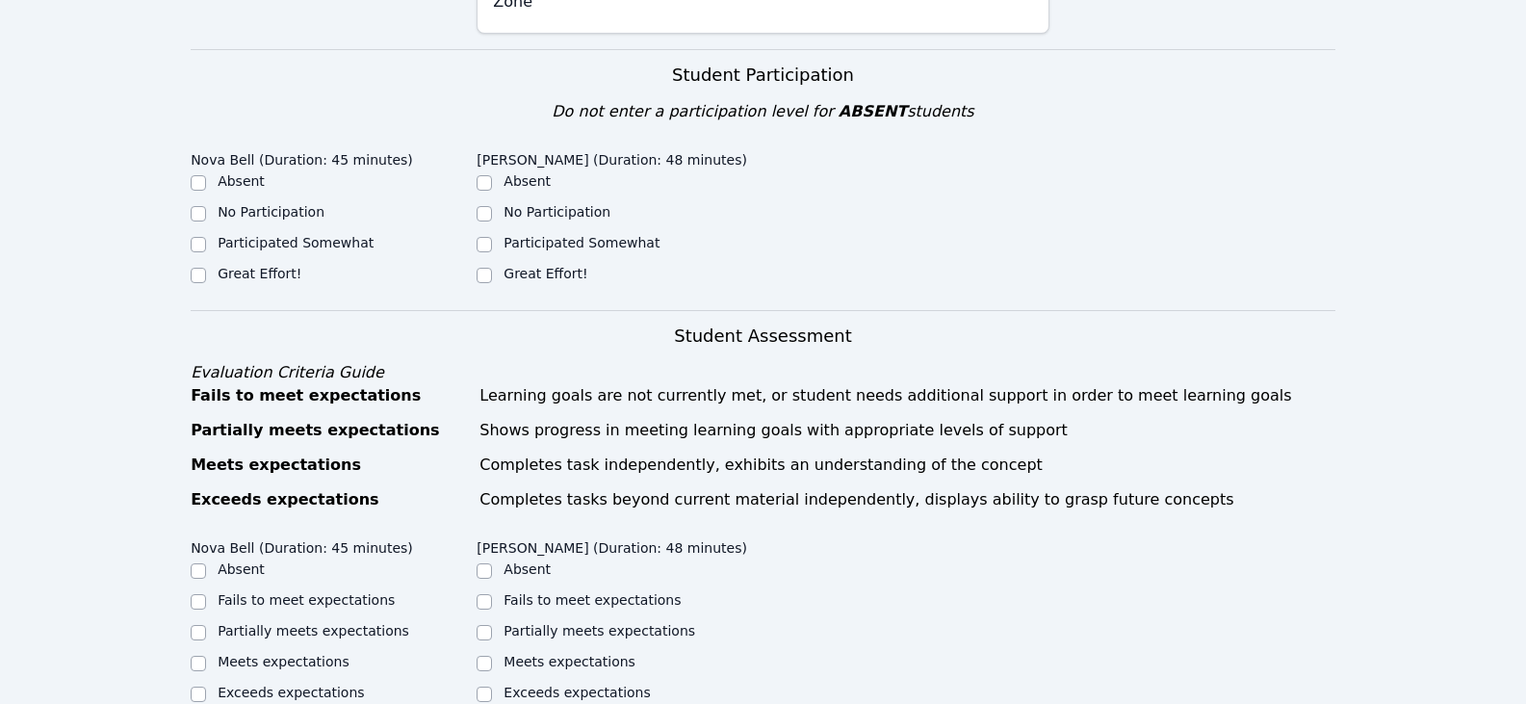
click at [239, 266] on label "Great Effort!" at bounding box center [260, 273] width 84 height 15
click at [206, 268] on input "Great Effort!" at bounding box center [198, 275] width 15 height 15
checkbox input "true"
click at [479, 268] on input "Great Effort!" at bounding box center [484, 275] width 15 height 15
checkbox input "true"
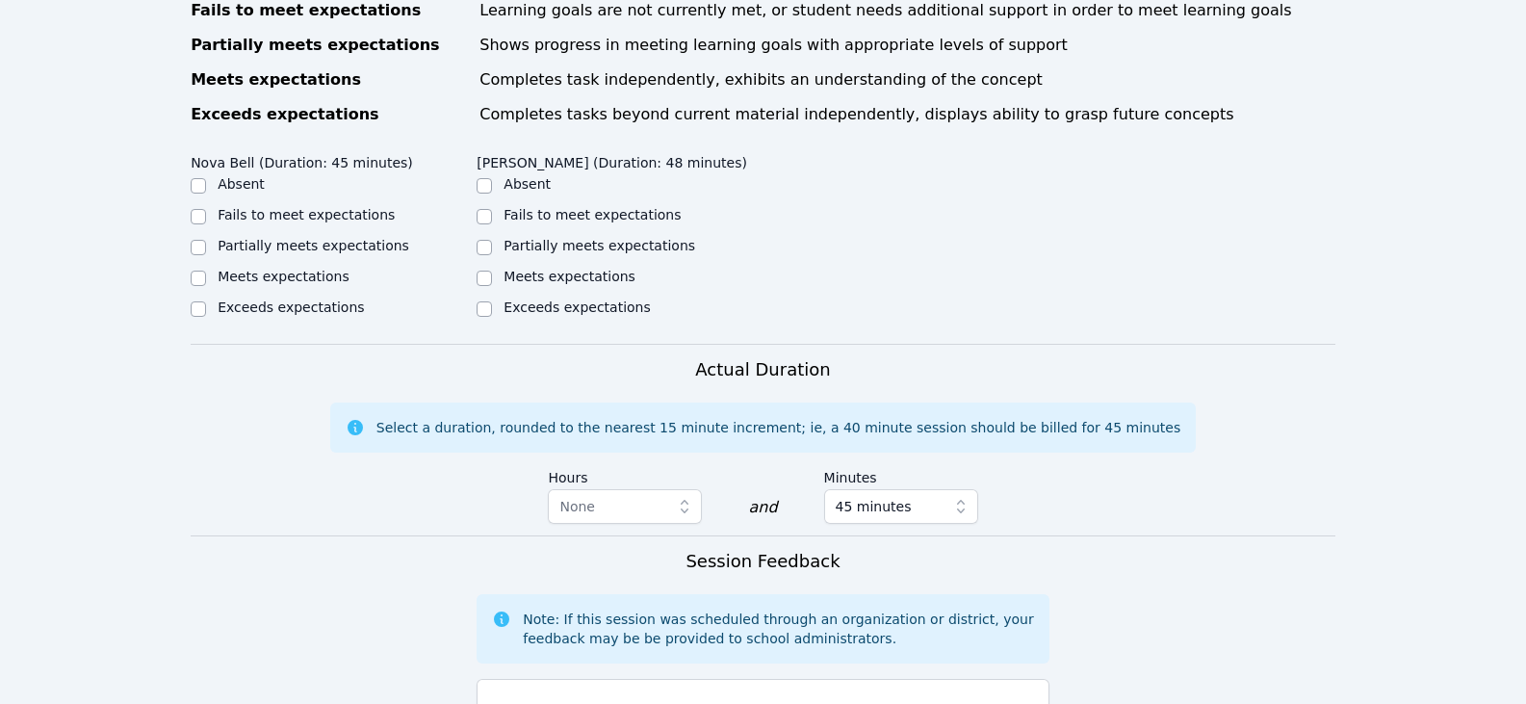
scroll to position [867, 0]
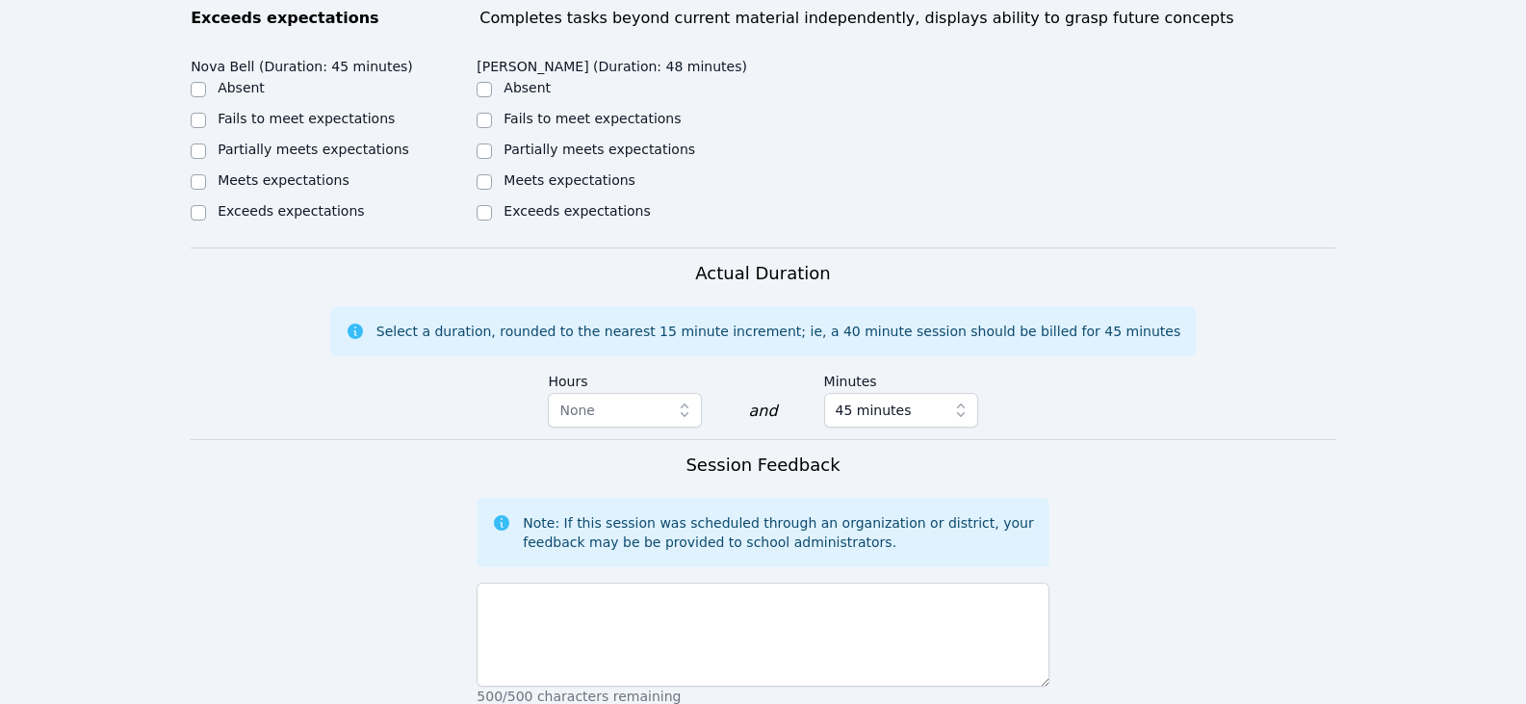
click at [316, 142] on label "Partially meets expectations" at bounding box center [314, 149] width 192 height 15
click at [206, 143] on input "Partially meets expectations" at bounding box center [198, 150] width 15 height 15
checkbox input "true"
click at [507, 142] on label "Partially meets expectations" at bounding box center [600, 149] width 192 height 15
click at [492, 143] on input "Partially meets expectations" at bounding box center [484, 150] width 15 height 15
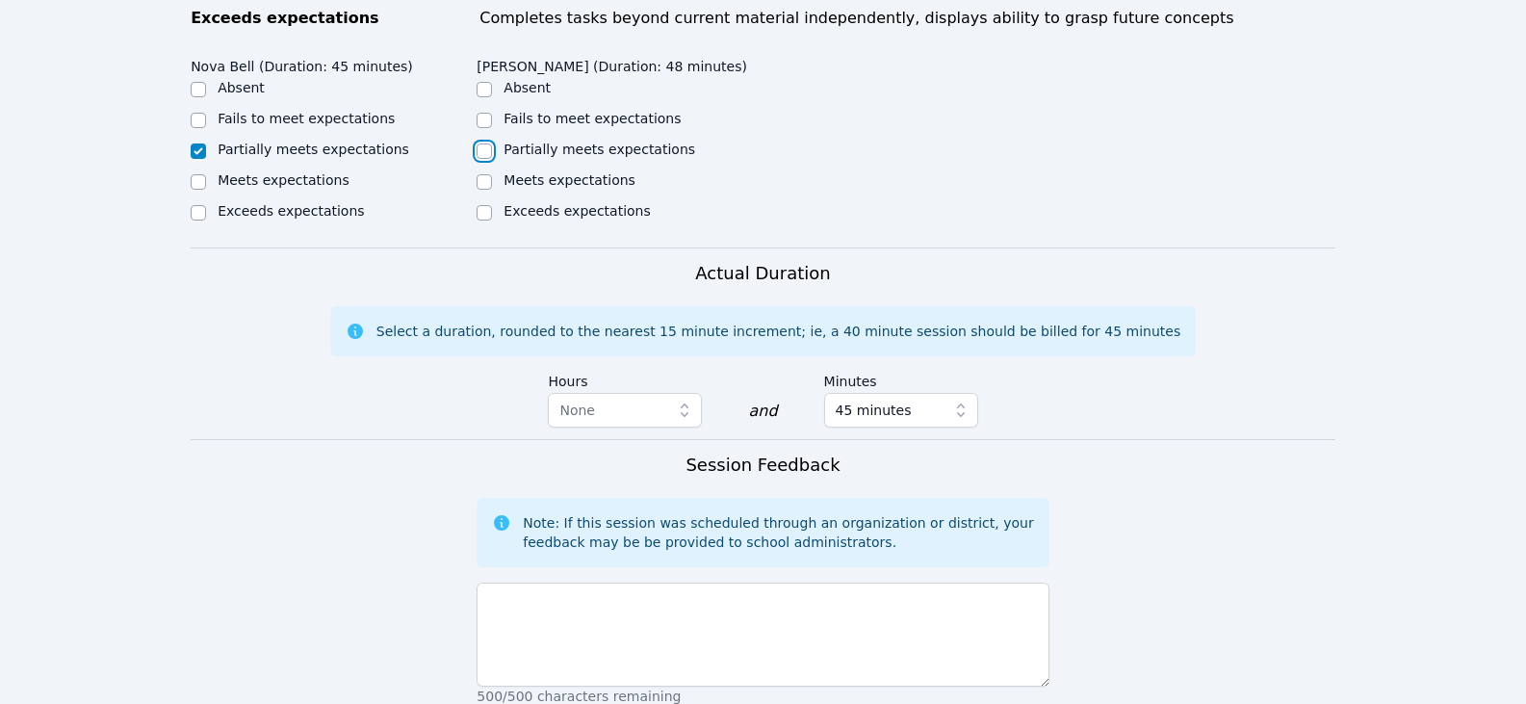
checkbox input "true"
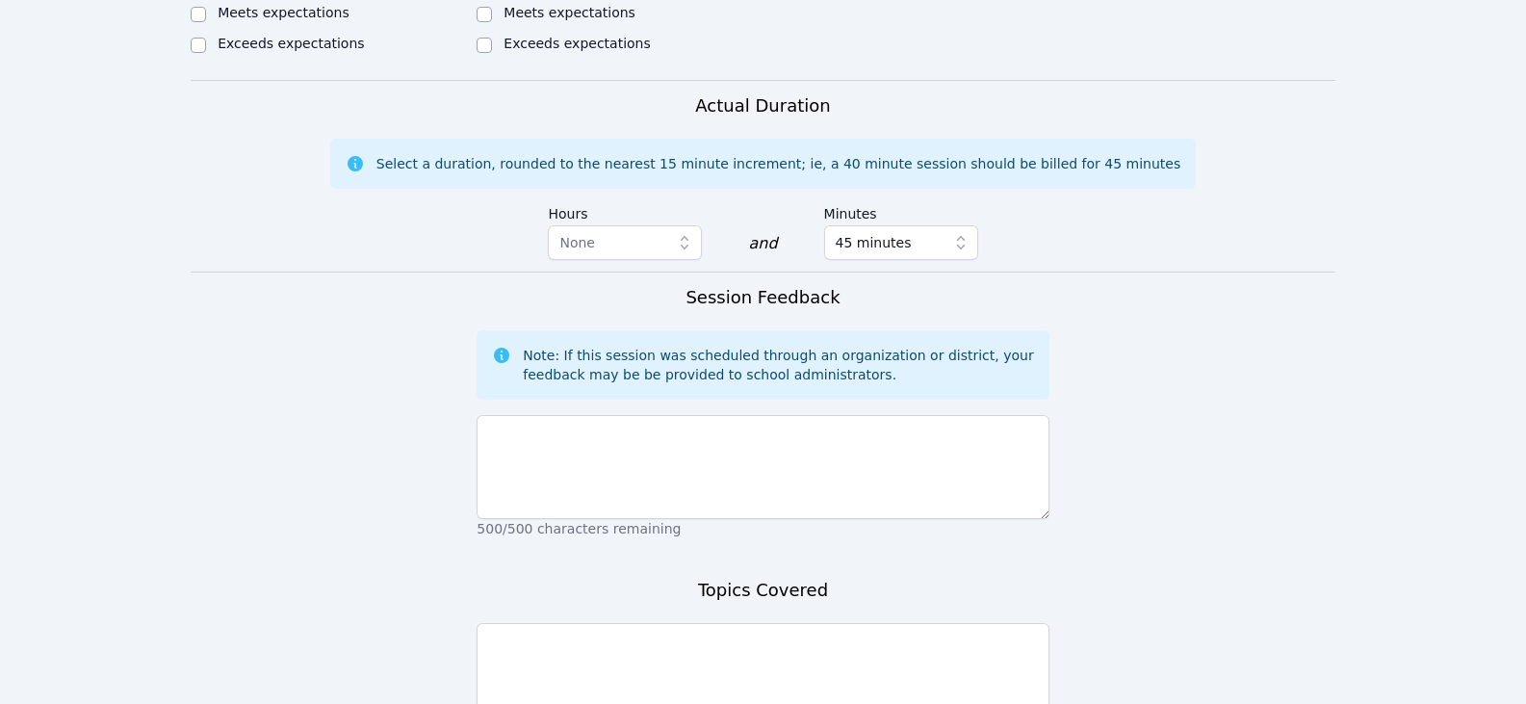
scroll to position [1059, 0]
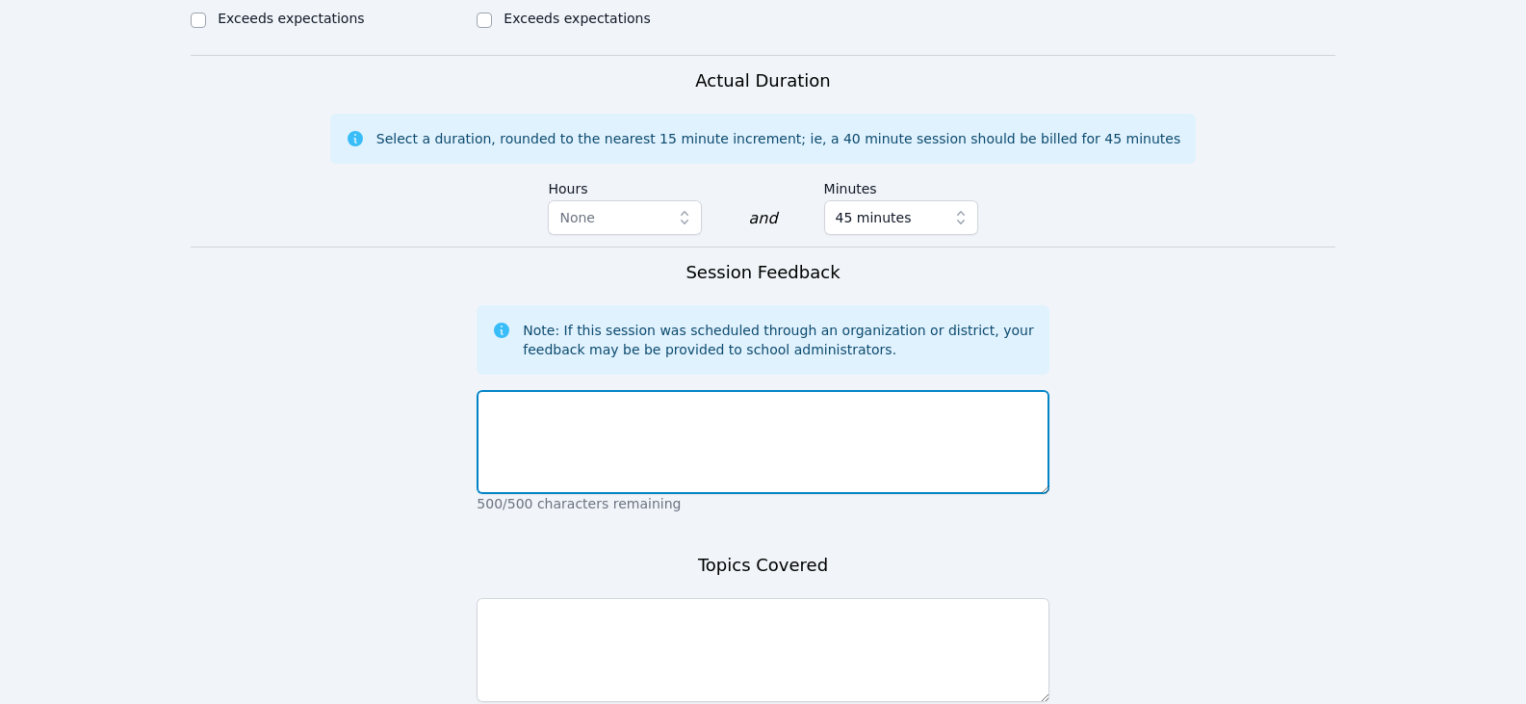
click at [832, 412] on textarea at bounding box center [763, 442] width 572 height 104
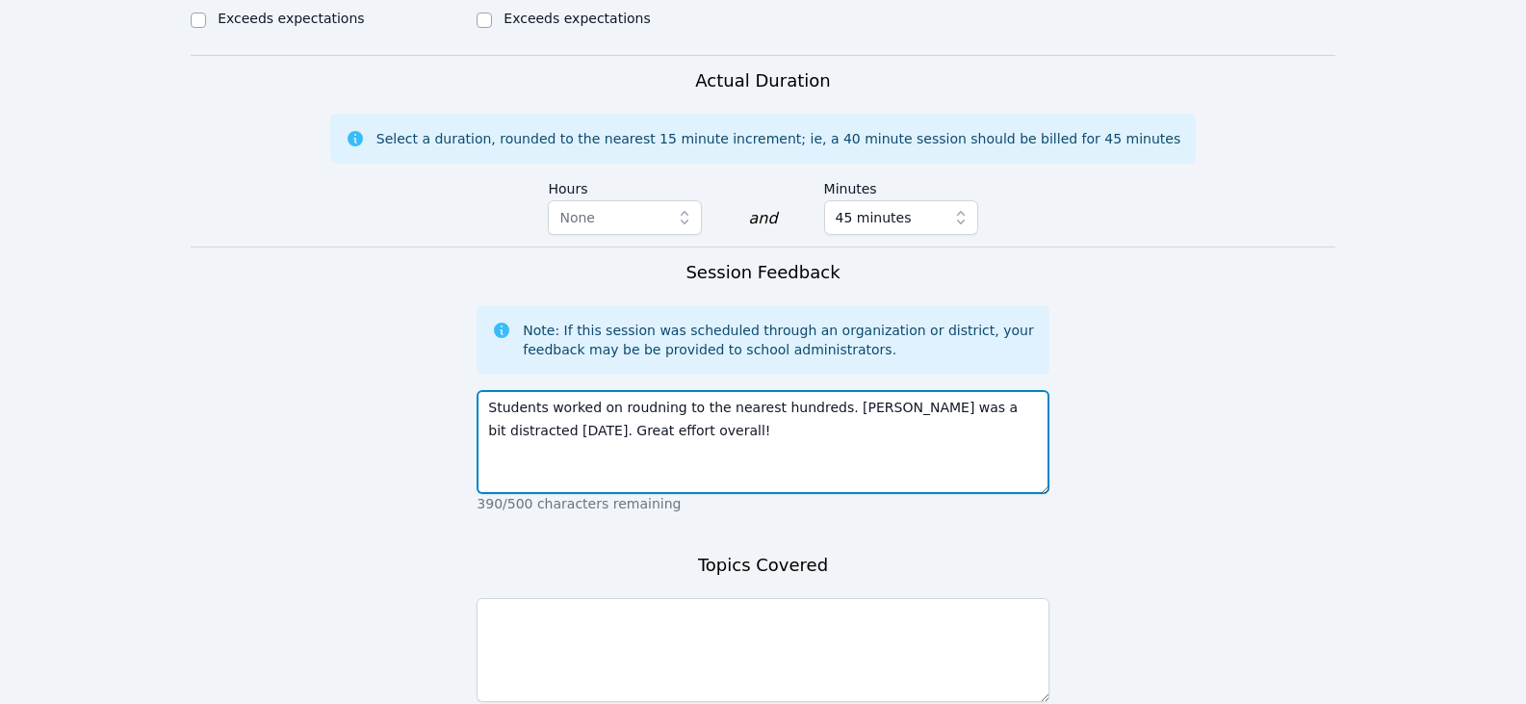
click at [820, 390] on textarea "Students worked on roudning to the nearest hundreds. Havilyn was a bit distract…" at bounding box center [763, 442] width 572 height 104
click at [820, 429] on textarea "Students worked on roudning to the nearest hundreds. Nova was very focused. Hav…" at bounding box center [763, 442] width 572 height 104
click at [785, 425] on textarea "Students worked on rounding to the nearest hundreds. Nova was very focused. Hav…" at bounding box center [763, 442] width 572 height 104
drag, startPoint x: 608, startPoint y: 388, endPoint x: 813, endPoint y: 391, distance: 205.1
click at [813, 391] on textarea "Students worked on rounding to the nearest hundreds. Nova was very focused. Hav…" at bounding box center [763, 442] width 572 height 104
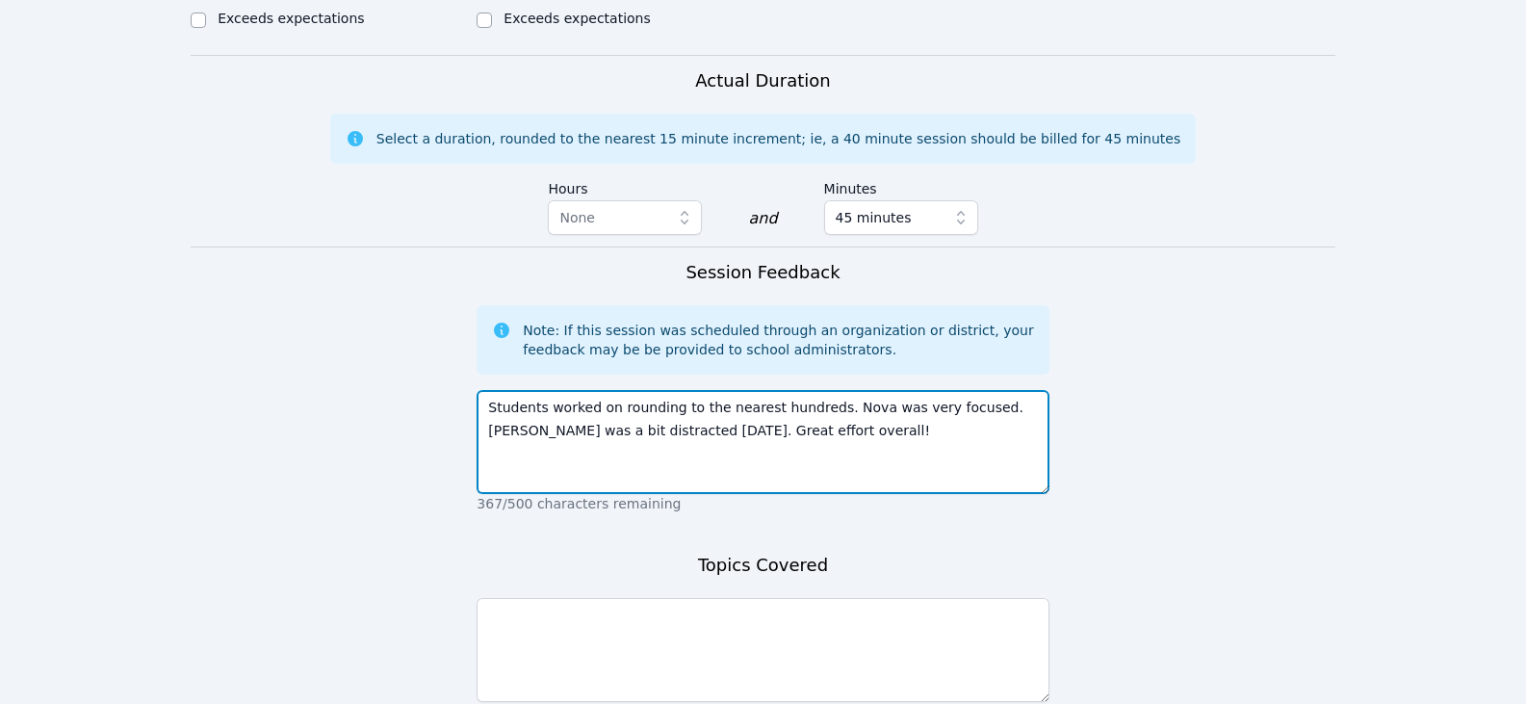
type textarea "Students worked on rounding to the nearest hundreds. Nova was very focused. Hav…"
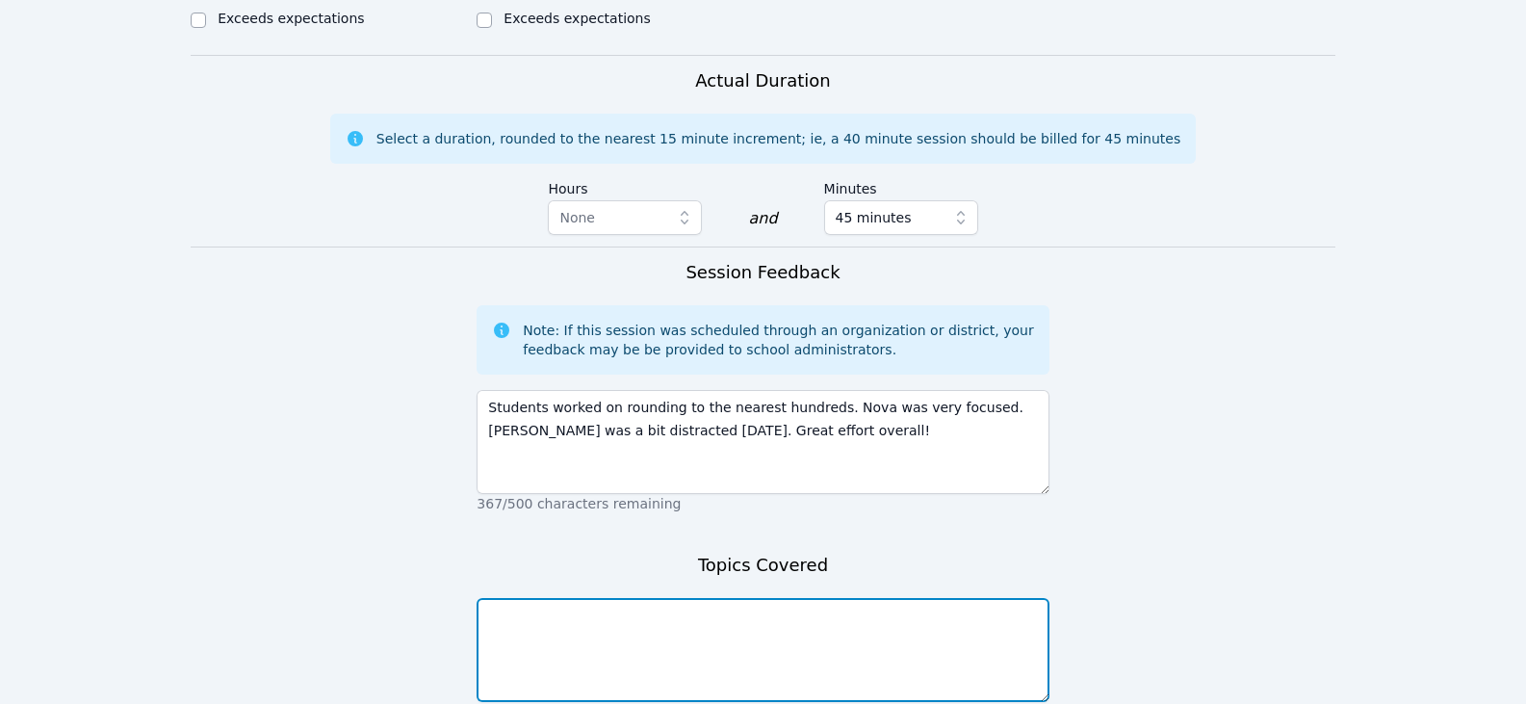
click at [751, 613] on textarea at bounding box center [763, 650] width 572 height 104
paste textarea "rounding to the nearest hundreds"
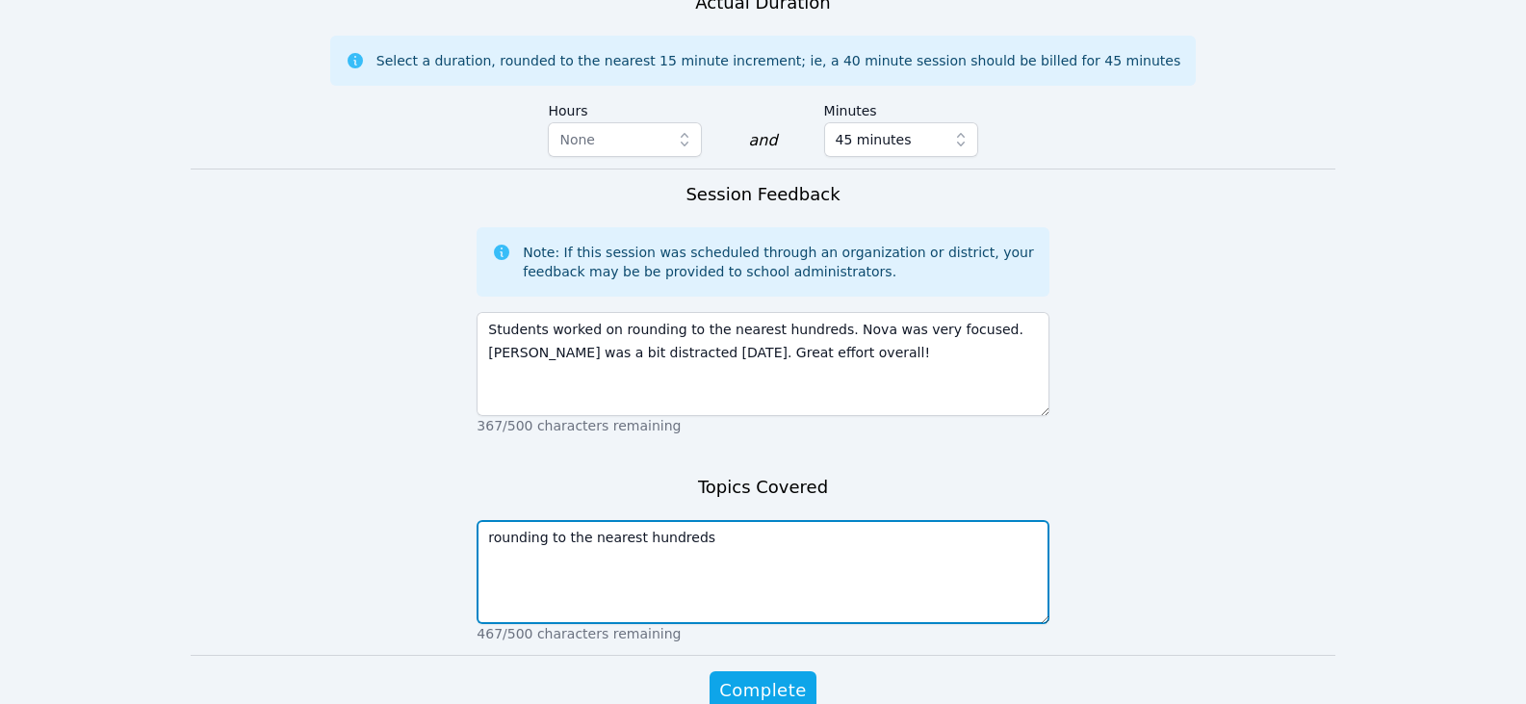
scroll to position [1212, 0]
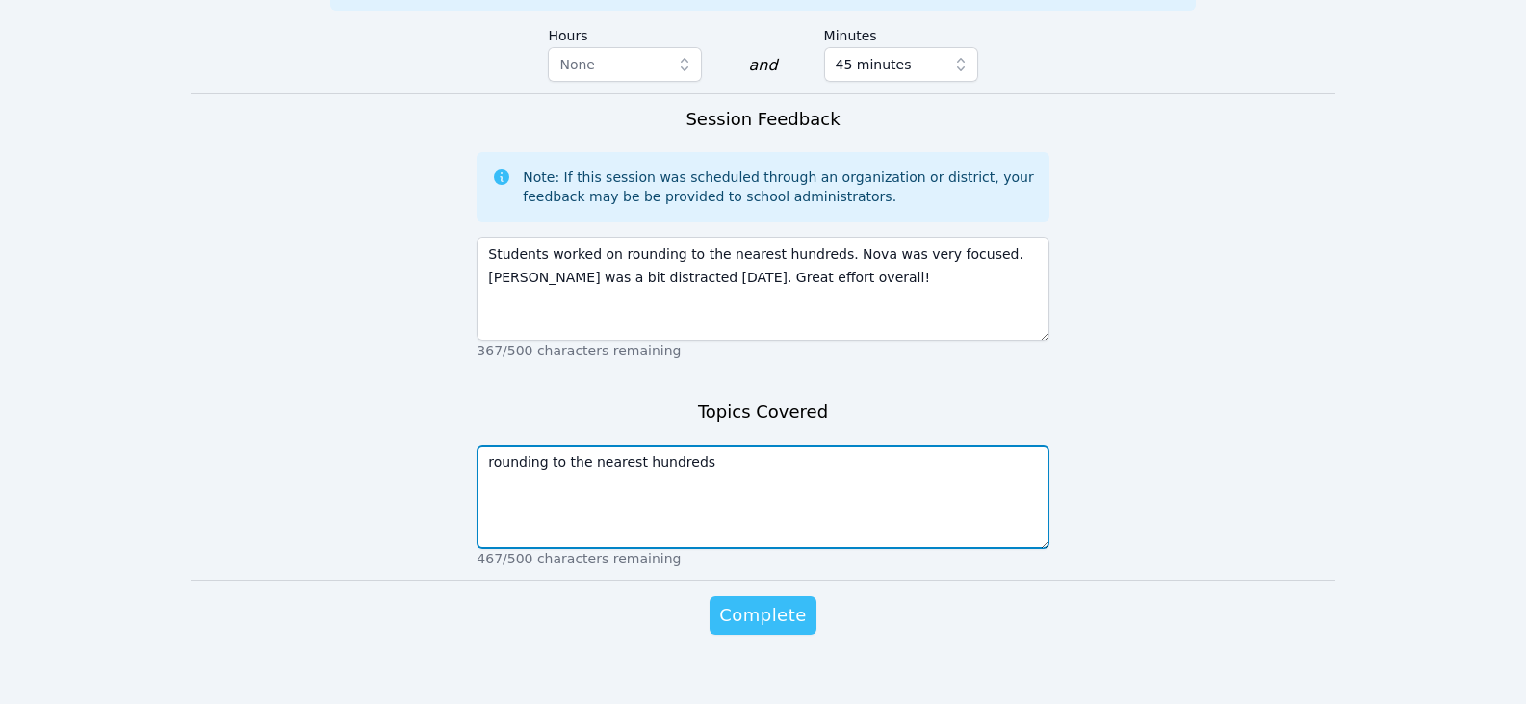
type textarea "rounding to the nearest hundreds"
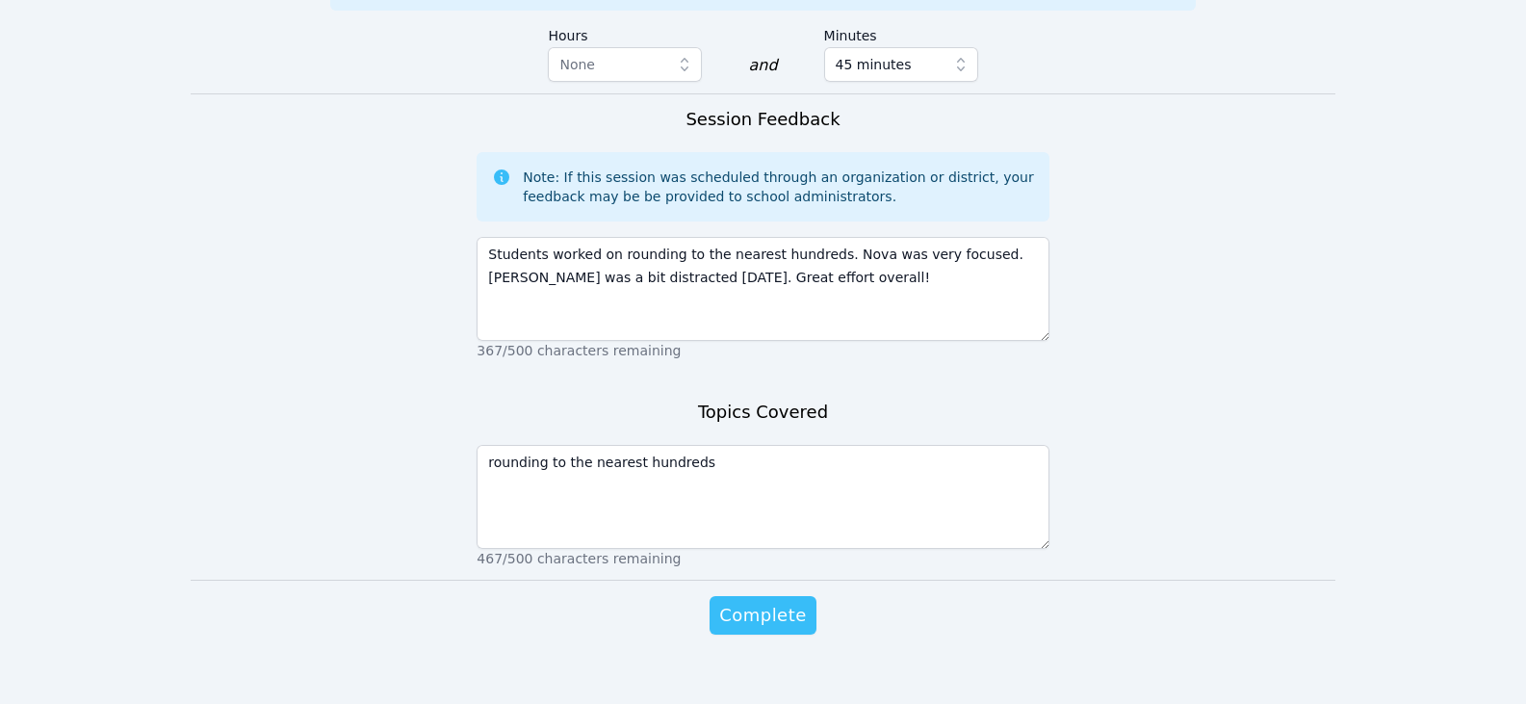
click at [791, 602] on span "Complete" at bounding box center [762, 615] width 87 height 27
